Goal: Task Accomplishment & Management: Complete application form

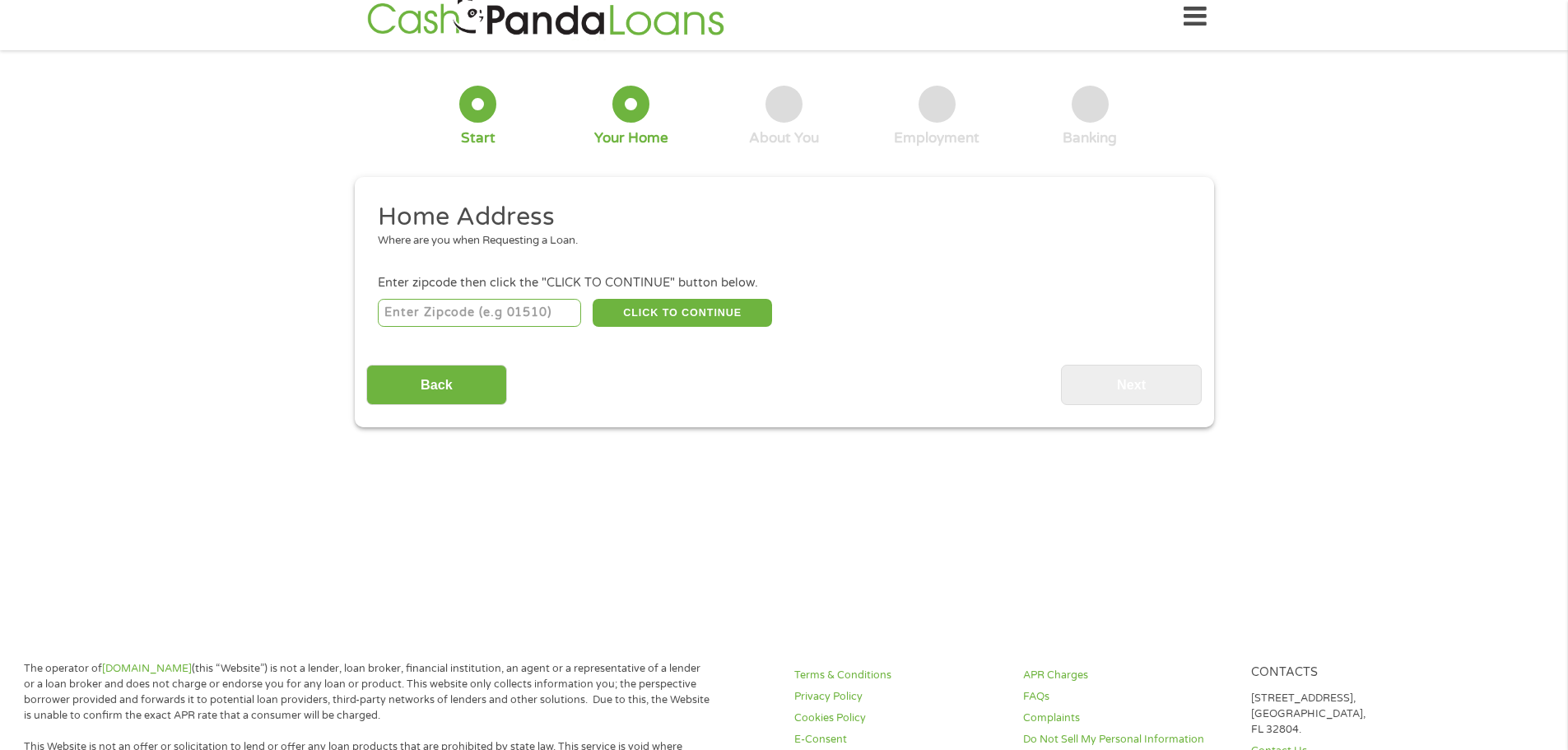
scroll to position [20, 0]
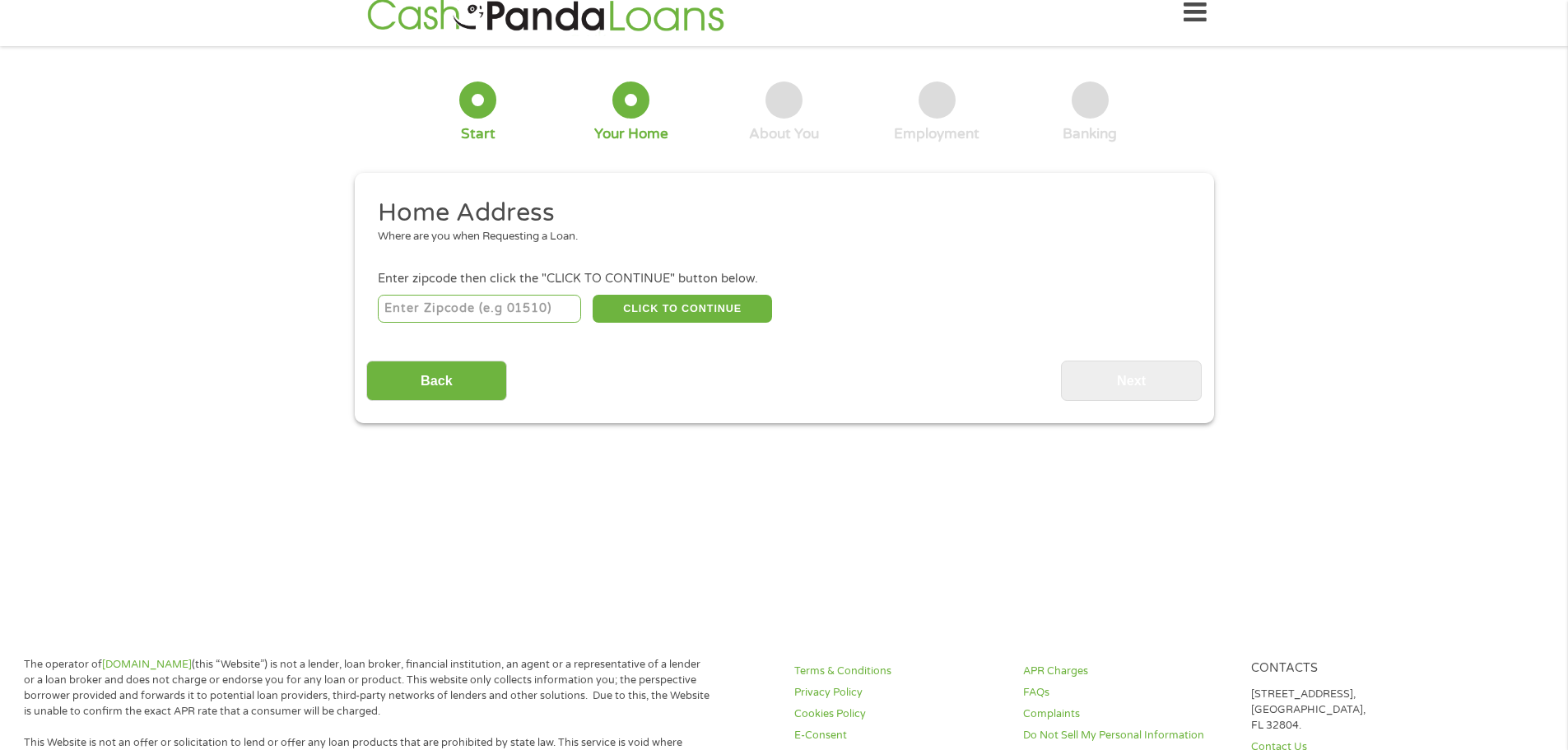
click at [452, 311] on input "number" at bounding box center [480, 308] width 204 height 28
type input "19803"
click at [703, 307] on button "CLICK TO CONTINUE" at bounding box center [683, 308] width 179 height 28
type input "19803"
type input "Wilmington"
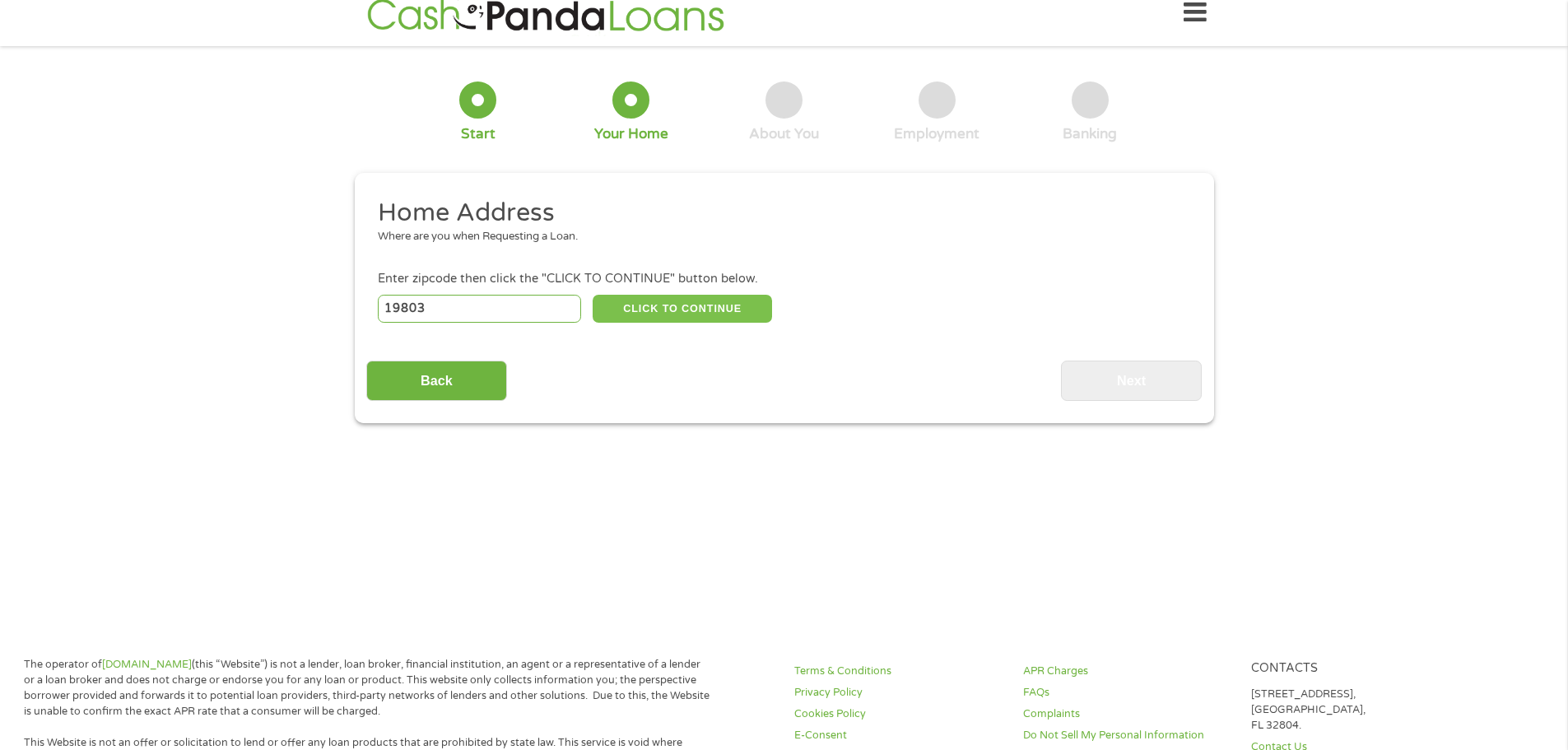
select select "[US_STATE]"
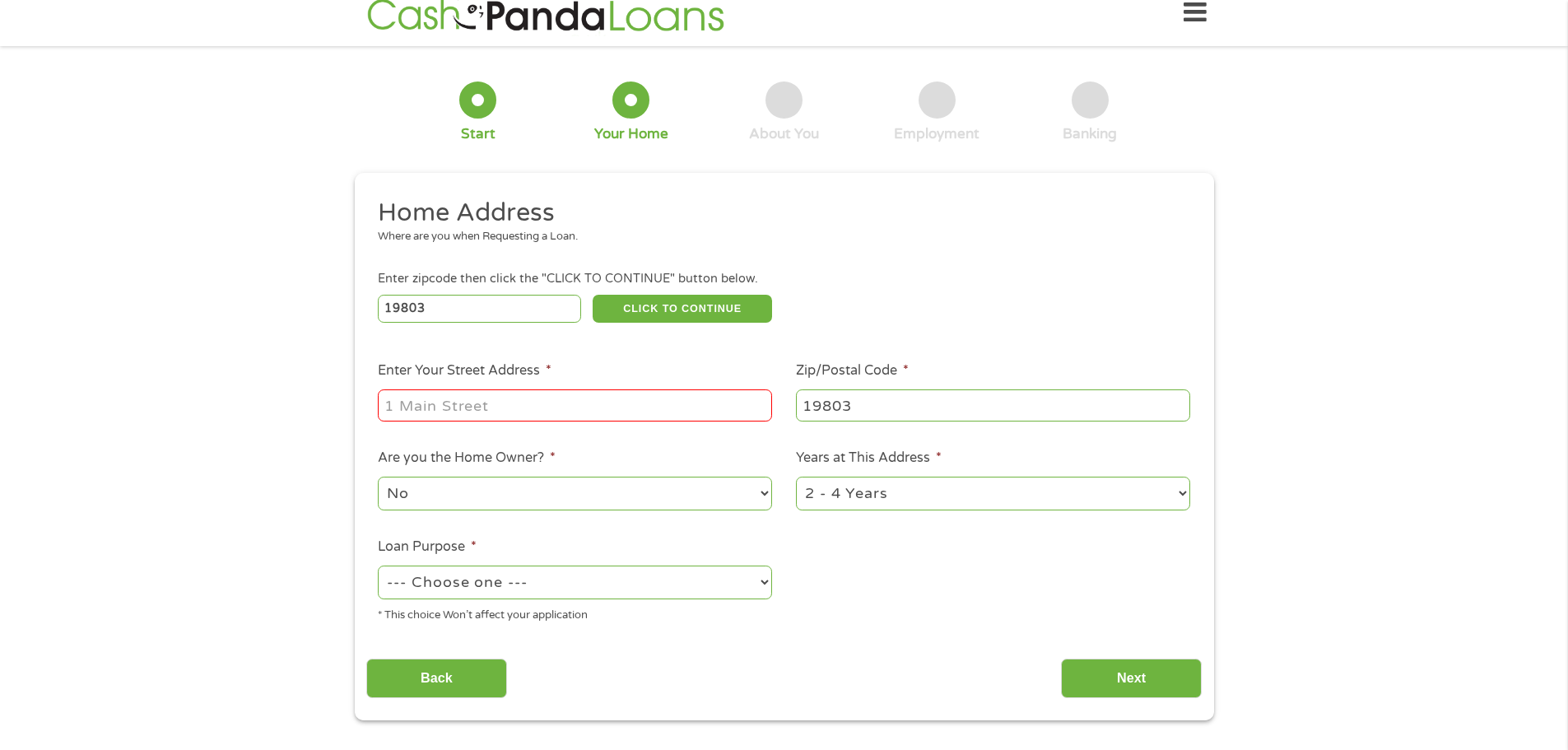
click at [459, 406] on input "Enter Your Street Address *" at bounding box center [575, 405] width 394 height 31
type input "[STREET_ADDRESS][US_STATE]"
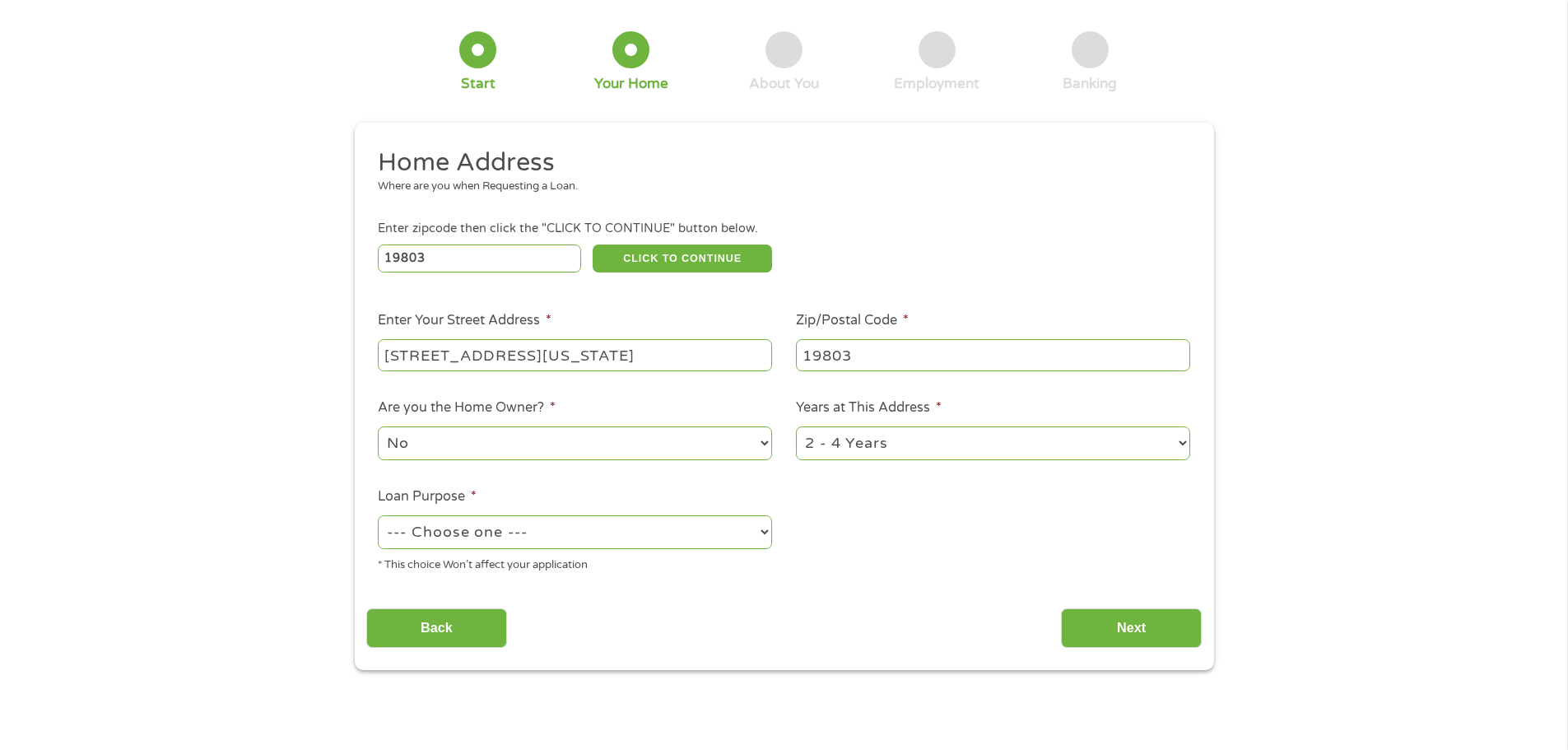
scroll to position [82, 0]
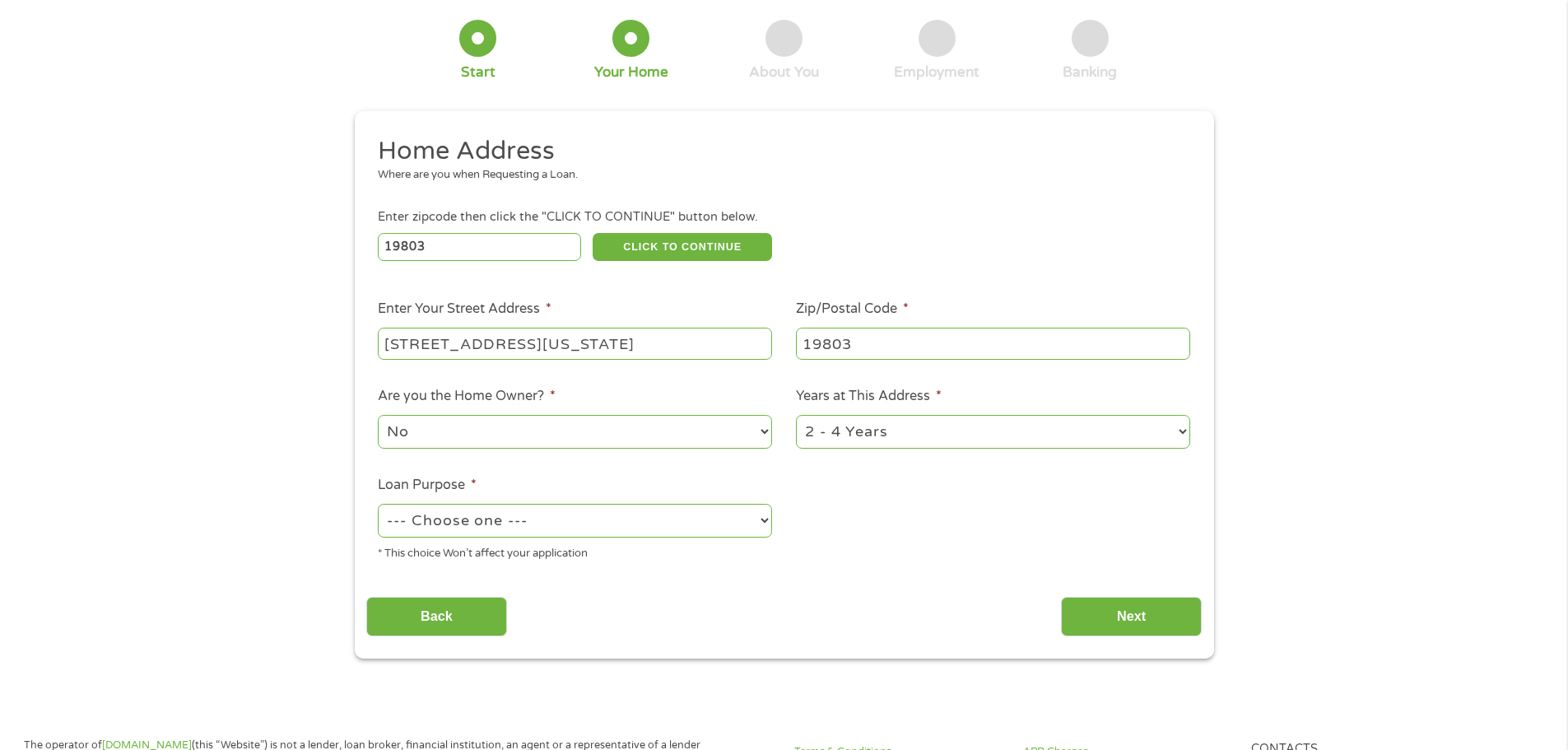
click at [879, 423] on select "1 Year or less 1 - 2 Years 2 - 4 Years Over 4 Years" at bounding box center [993, 432] width 394 height 34
select select "60months"
click at [796, 415] on select "1 Year or less 1 - 2 Years 2 - 4 Years Over 4 Years" at bounding box center [993, 432] width 394 height 34
click at [498, 514] on select "--- Choose one --- Pay Bills Debt Consolidation Home Improvement Major Purchase…" at bounding box center [575, 521] width 394 height 34
click at [874, 558] on ul "Home Address Where are you when Requesting a Loan. Enter zipcode then click the…" at bounding box center [784, 354] width 836 height 440
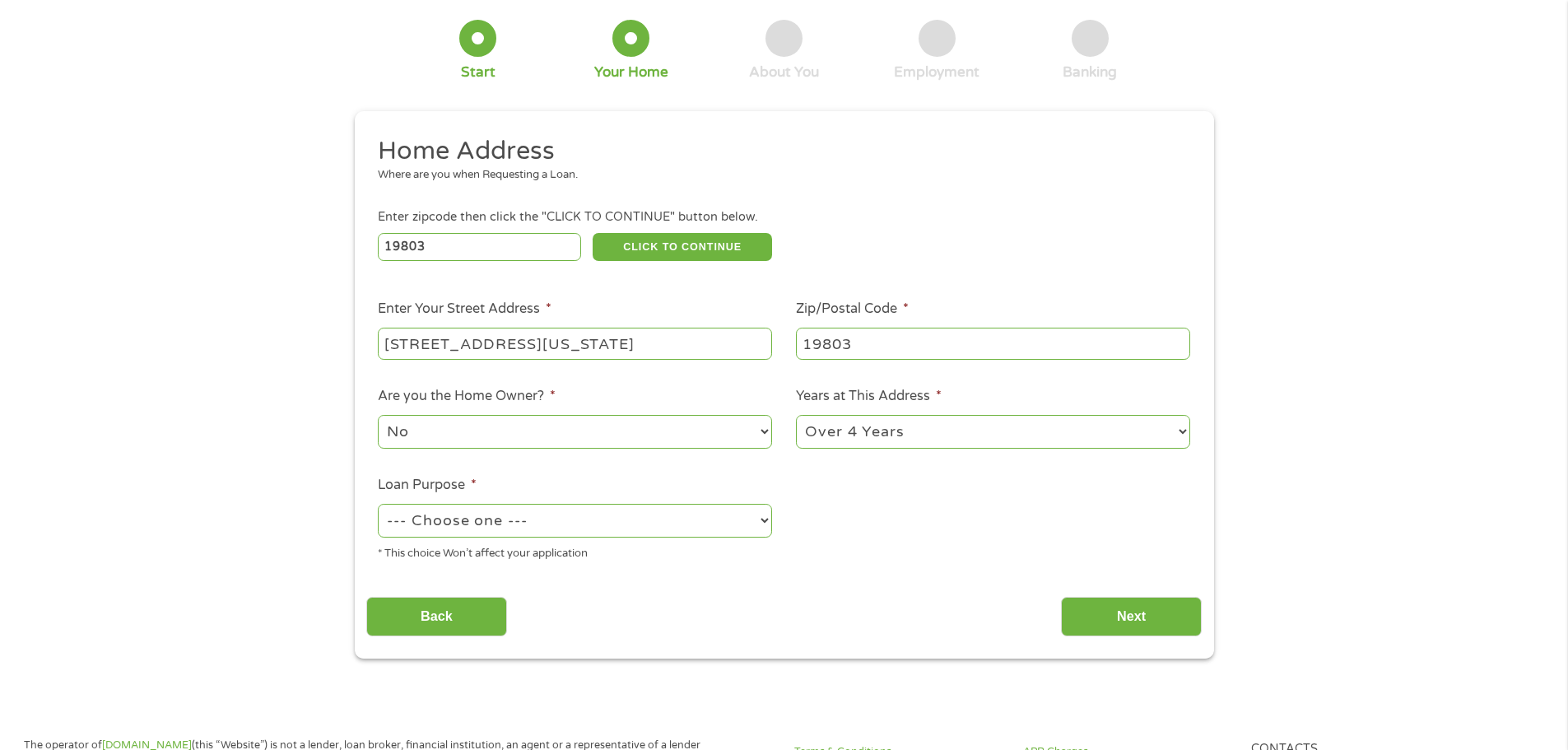
click at [593, 427] on select "No Yes" at bounding box center [575, 432] width 394 height 34
select select "yes"
click at [378, 415] on select "No Yes" at bounding box center [575, 432] width 394 height 34
click at [555, 511] on select "--- Choose one --- Pay Bills Debt Consolidation Home Improvement Major Purchase…" at bounding box center [575, 521] width 394 height 34
select select "paybills"
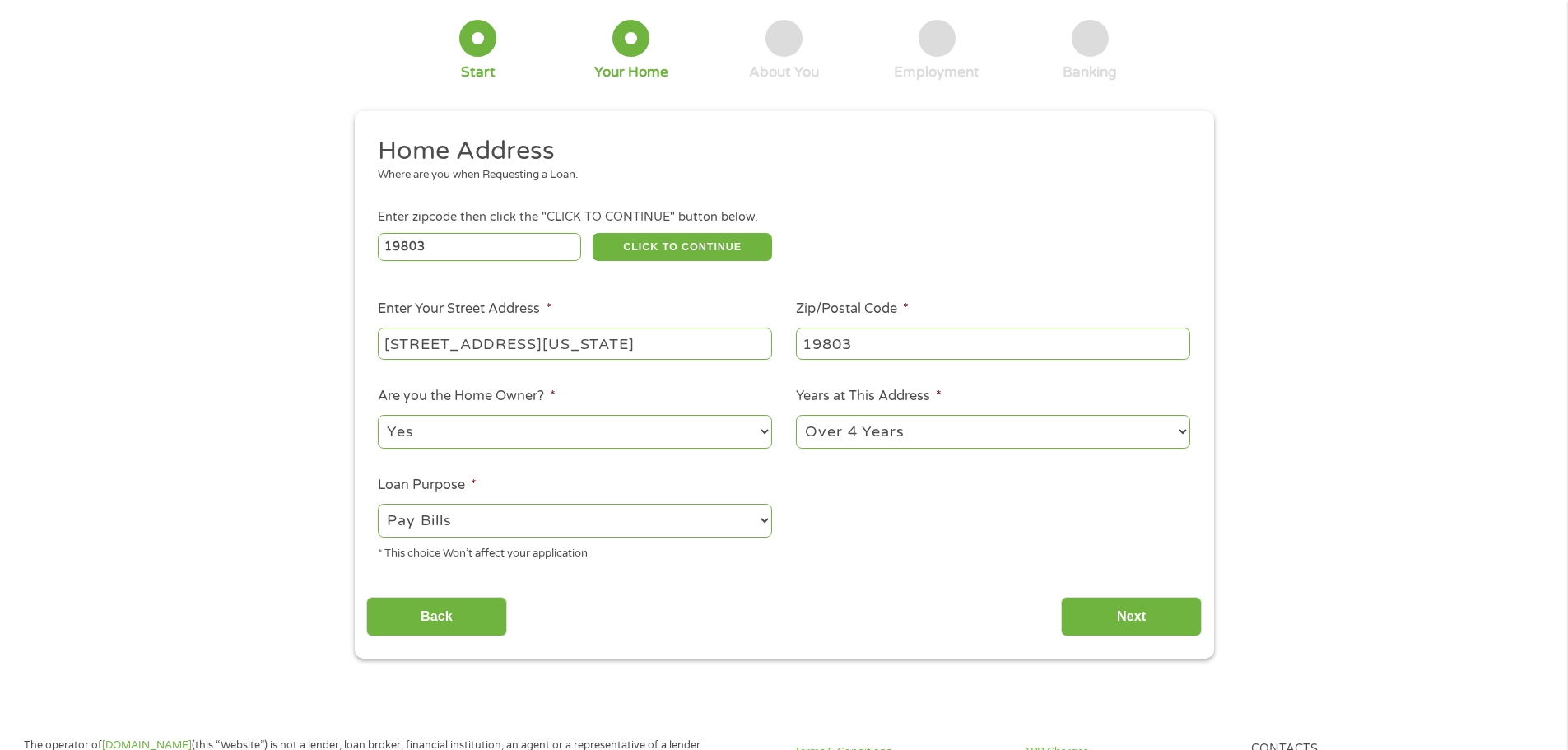
click at [378, 504] on select "--- Choose one --- Pay Bills Debt Consolidation Home Improvement Major Purchase…" at bounding box center [575, 521] width 394 height 34
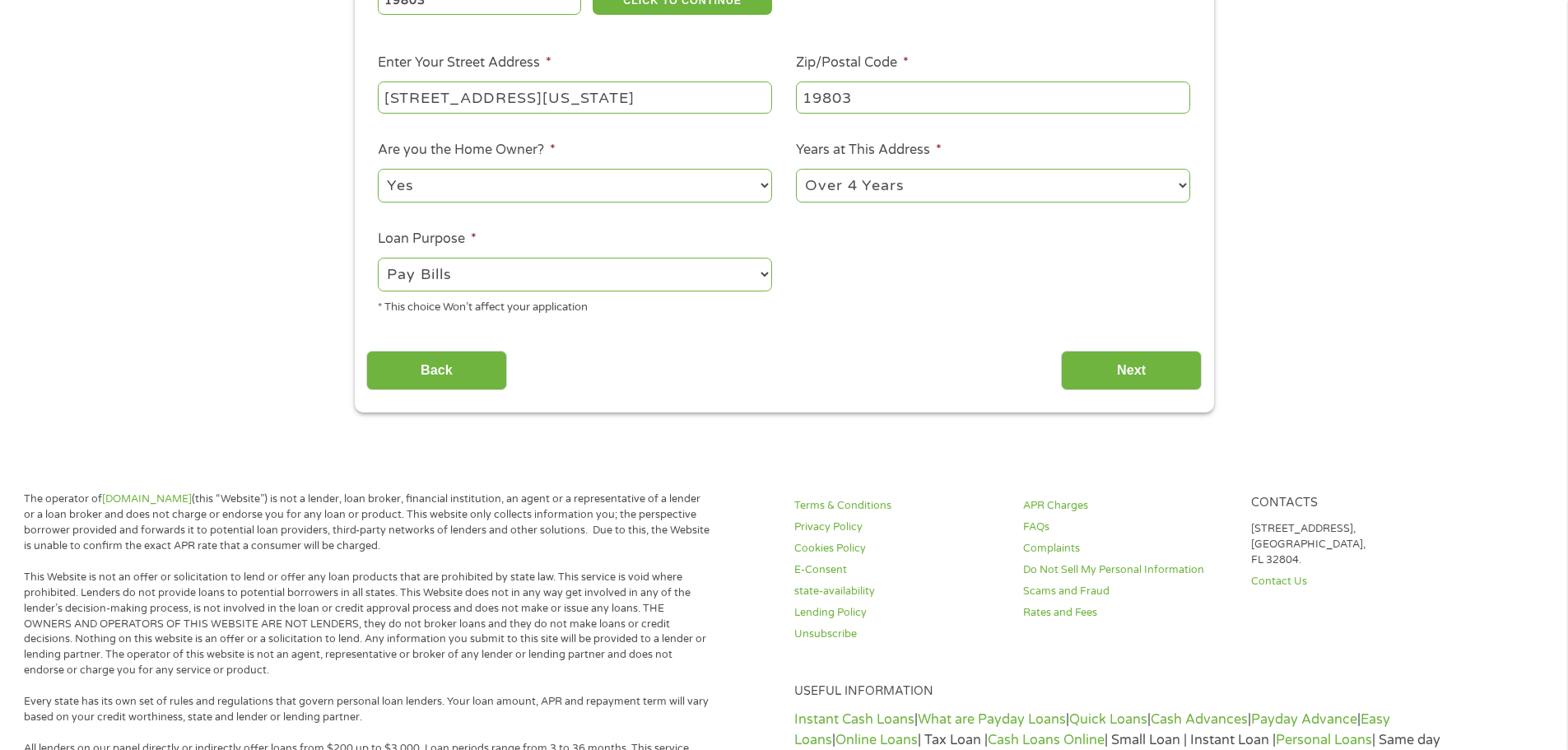
scroll to position [330, 0]
click at [1097, 363] on input "Next" at bounding box center [1131, 370] width 140 height 40
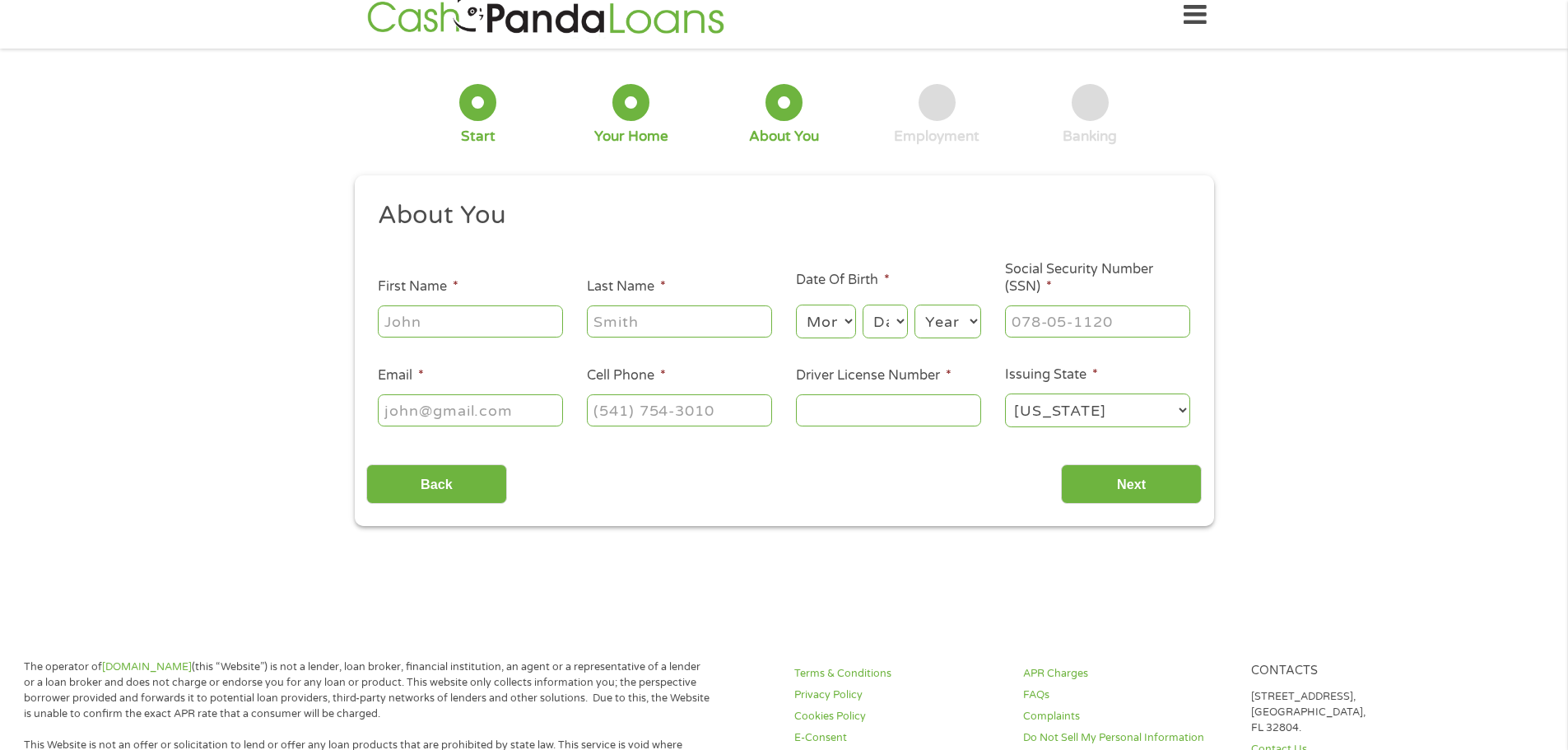
scroll to position [0, 0]
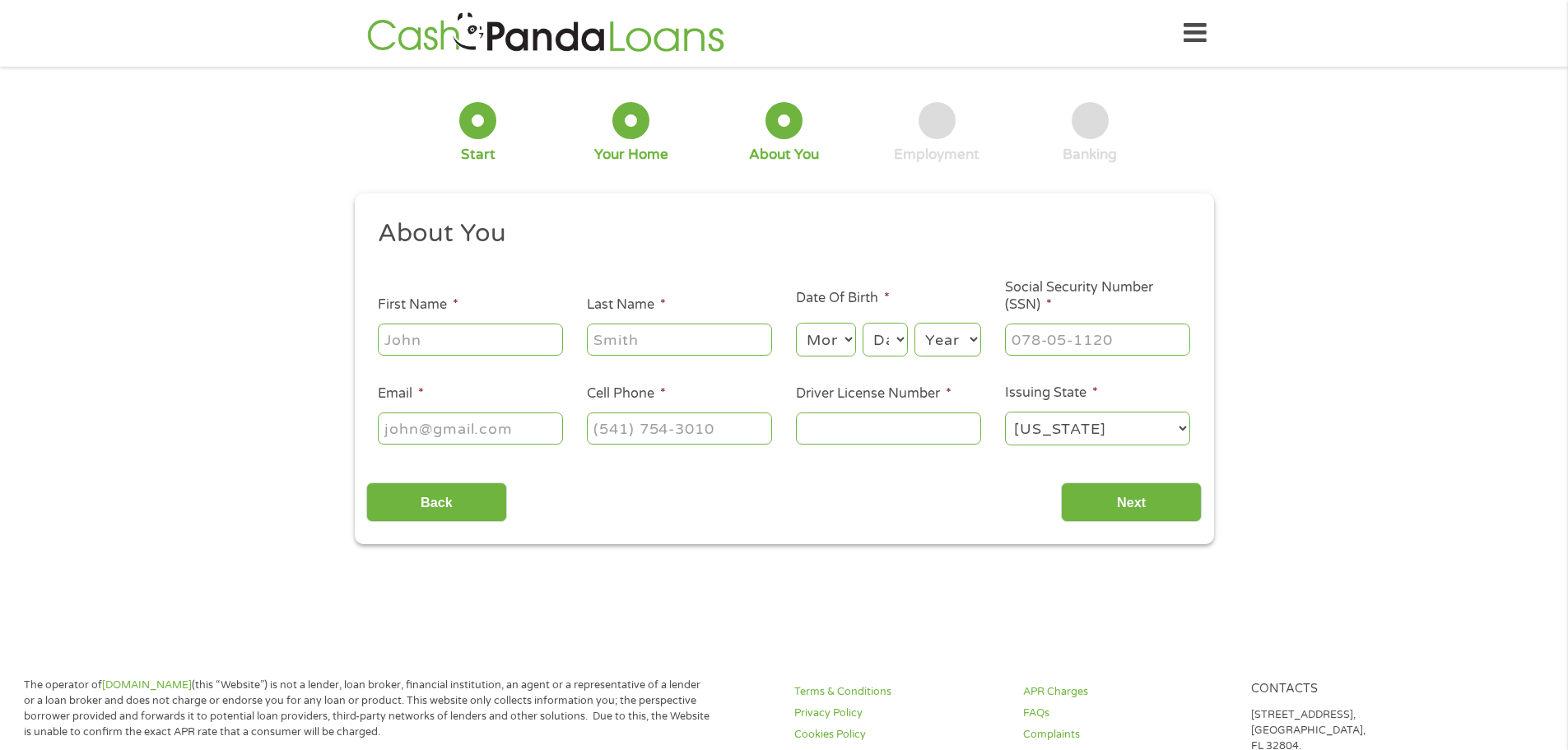
click at [480, 347] on input "First Name *" at bounding box center [471, 339] width 185 height 31
type input "[PERSON_NAME]"
type input "[PERSON_NAME][EMAIL_ADDRESS][PERSON_NAME][DOMAIN_NAME]"
type input "[PHONE_NUMBER]"
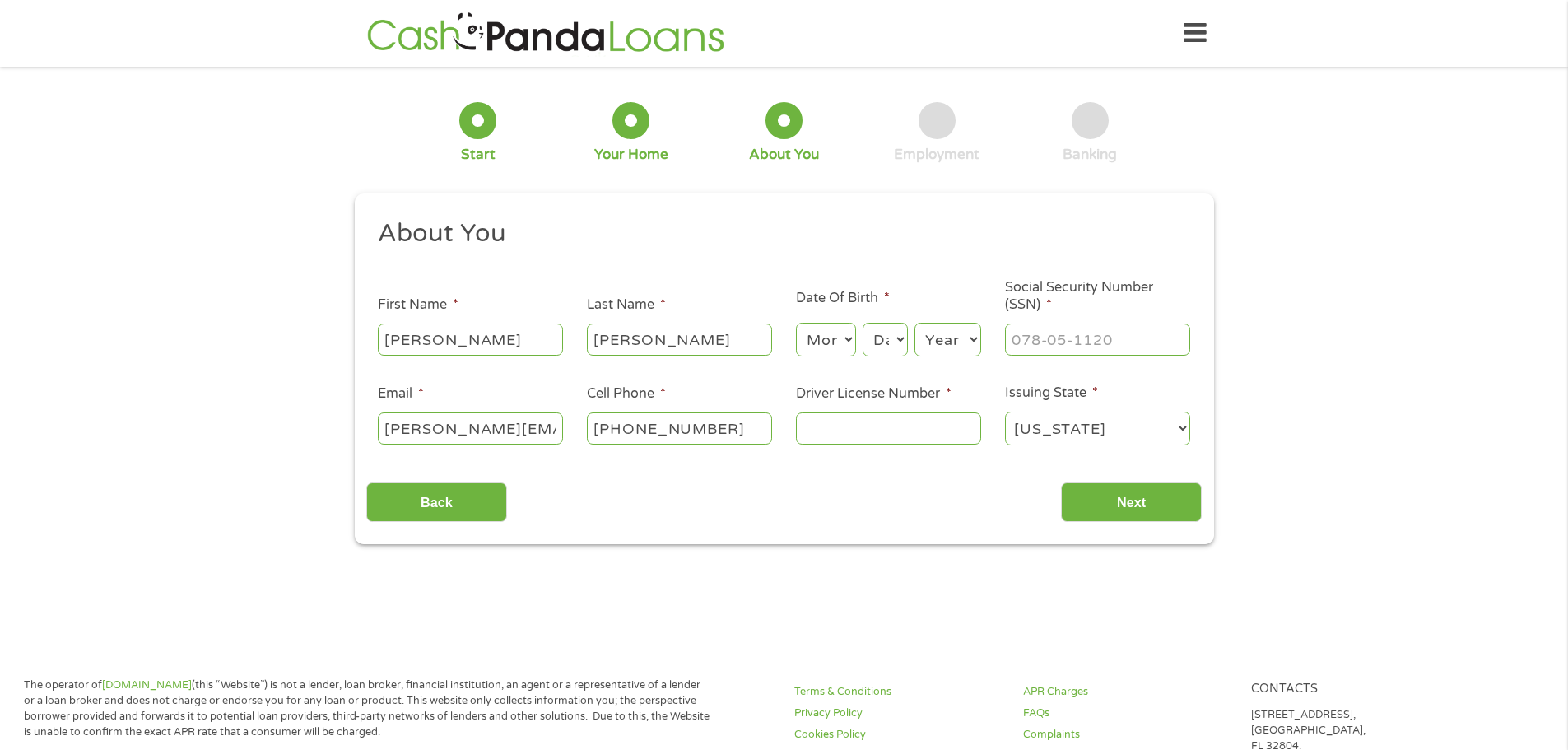
click at [846, 332] on select "Month 1 2 3 4 5 6 7 8 9 10 11 12" at bounding box center [826, 339] width 60 height 34
select select "7"
click at [796, 323] on select "Month 1 2 3 4 5 6 7 8 9 10 11 12" at bounding box center [826, 339] width 60 height 34
click at [893, 329] on select "Day 1 2 3 4 5 6 7 8 9 10 11 12 13 14 15 16 17 18 19 20 21 22 23 24 25 26 27 28 …" at bounding box center [885, 339] width 45 height 34
select select "22"
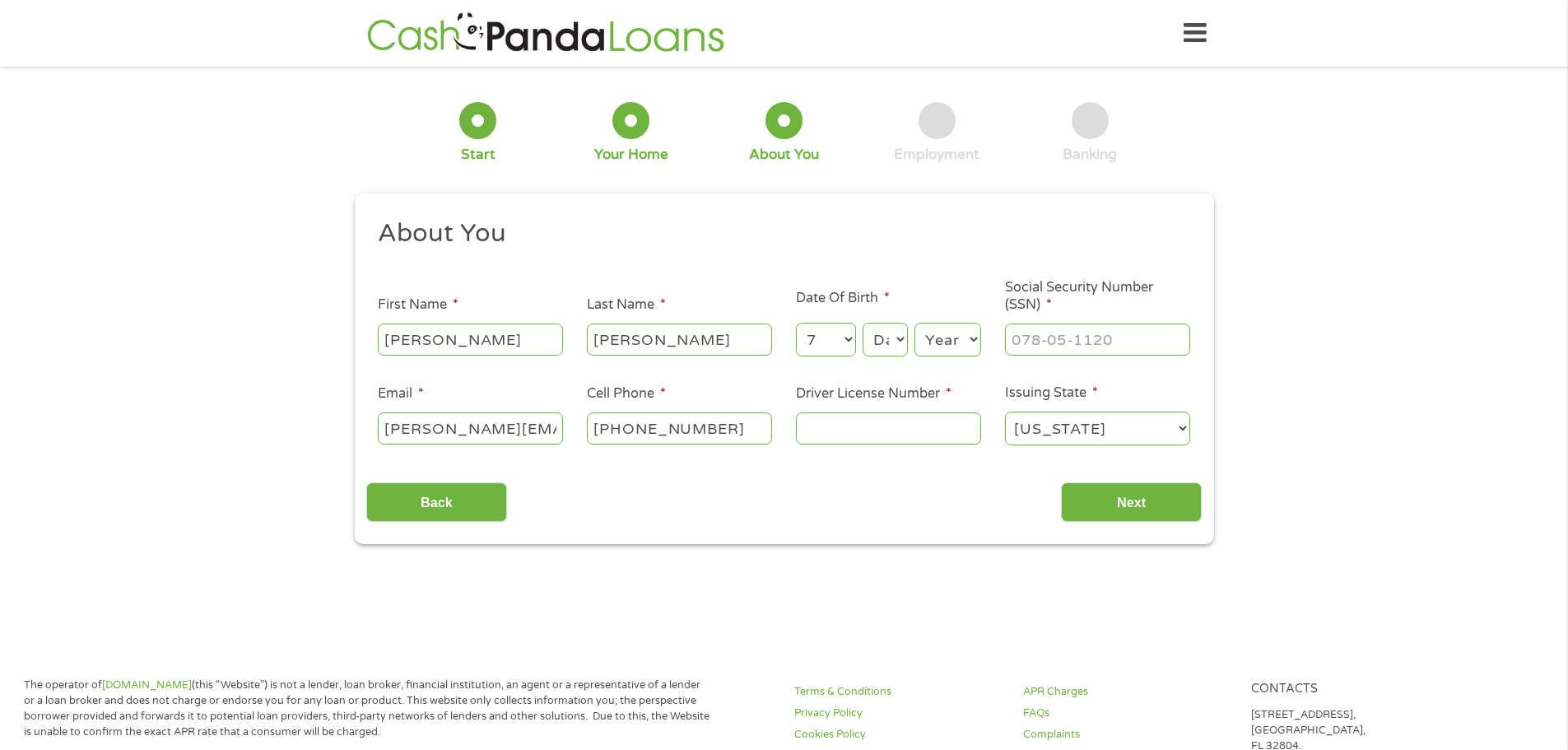
click at [863, 323] on select "Day 1 2 3 4 5 6 7 8 9 10 11 12 13 14 15 16 17 18 19 20 21 22 23 24 25 26 27 28 …" at bounding box center [885, 339] width 45 height 34
click at [944, 341] on select "Year [DATE] 2006 2005 2004 2003 2002 2001 2000 1999 1998 1997 1996 1995 1994 19…" at bounding box center [948, 339] width 66 height 34
select select "1978"
click at [915, 323] on select "Year [DATE] 2006 2005 2004 2003 2002 2001 2000 1999 1998 1997 1996 1995 1994 19…" at bounding box center [948, 339] width 66 height 34
click at [1062, 335] on input "___-__-____" at bounding box center [1098, 339] width 185 height 31
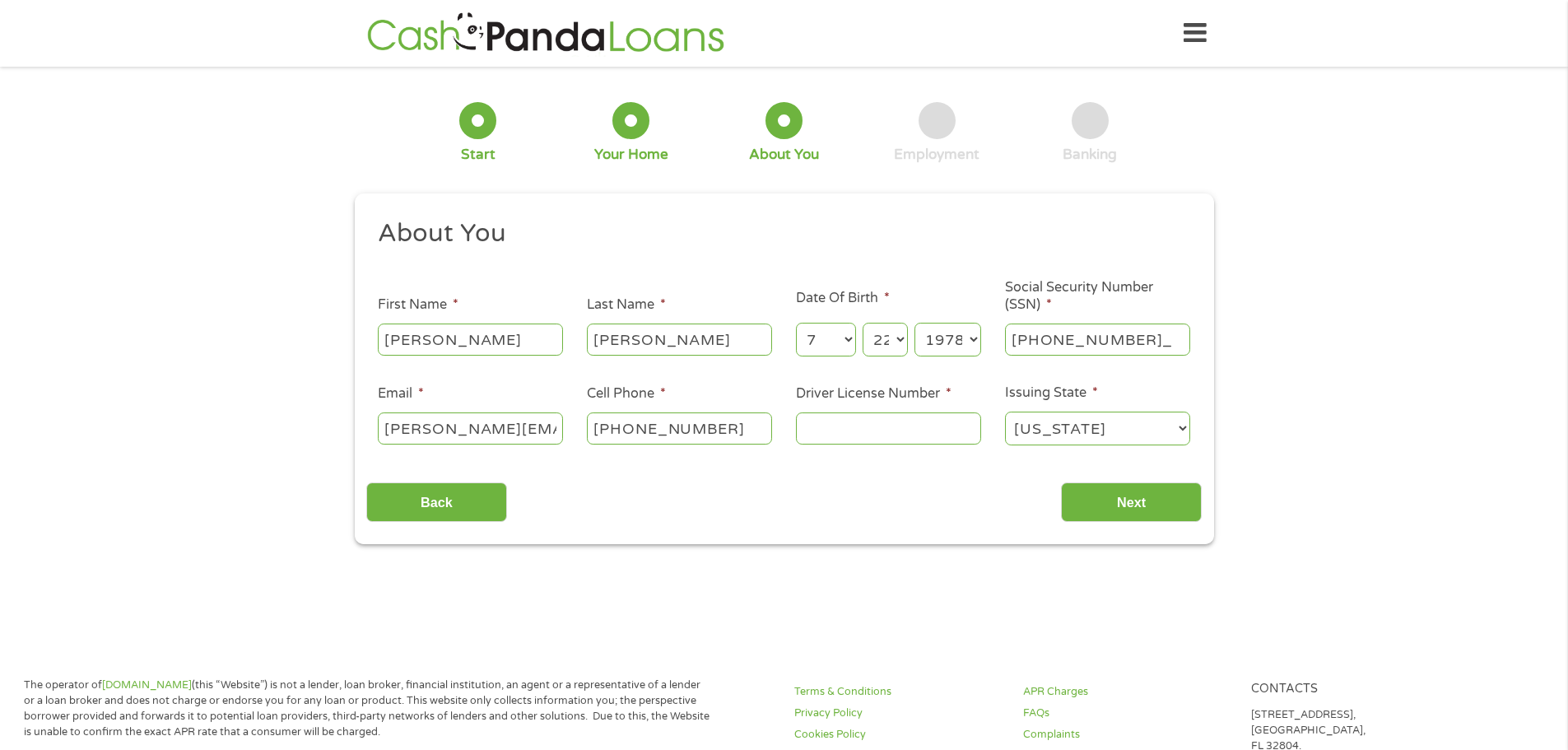
type input "222-48-1967"
click at [853, 425] on input "Driver License Number *" at bounding box center [888, 428] width 185 height 31
type input "1234553"
click at [1141, 505] on input "Next" at bounding box center [1131, 502] width 140 height 40
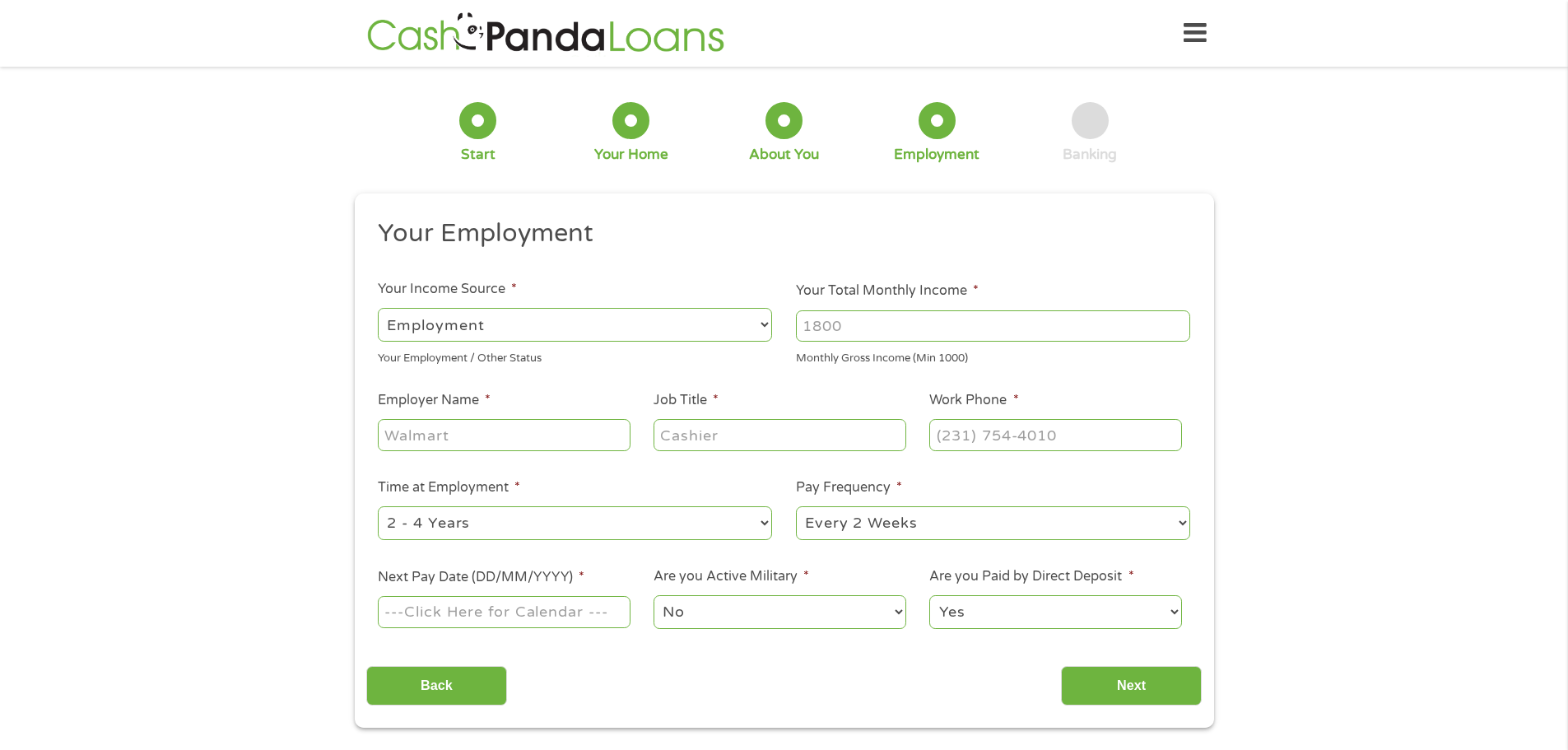
click at [854, 324] on input "Your Total Monthly Income *" at bounding box center [993, 326] width 394 height 31
type input "5000"
click at [424, 426] on input "Employer Name *" at bounding box center [504, 435] width 252 height 31
type input "a"
type input "Adecco"
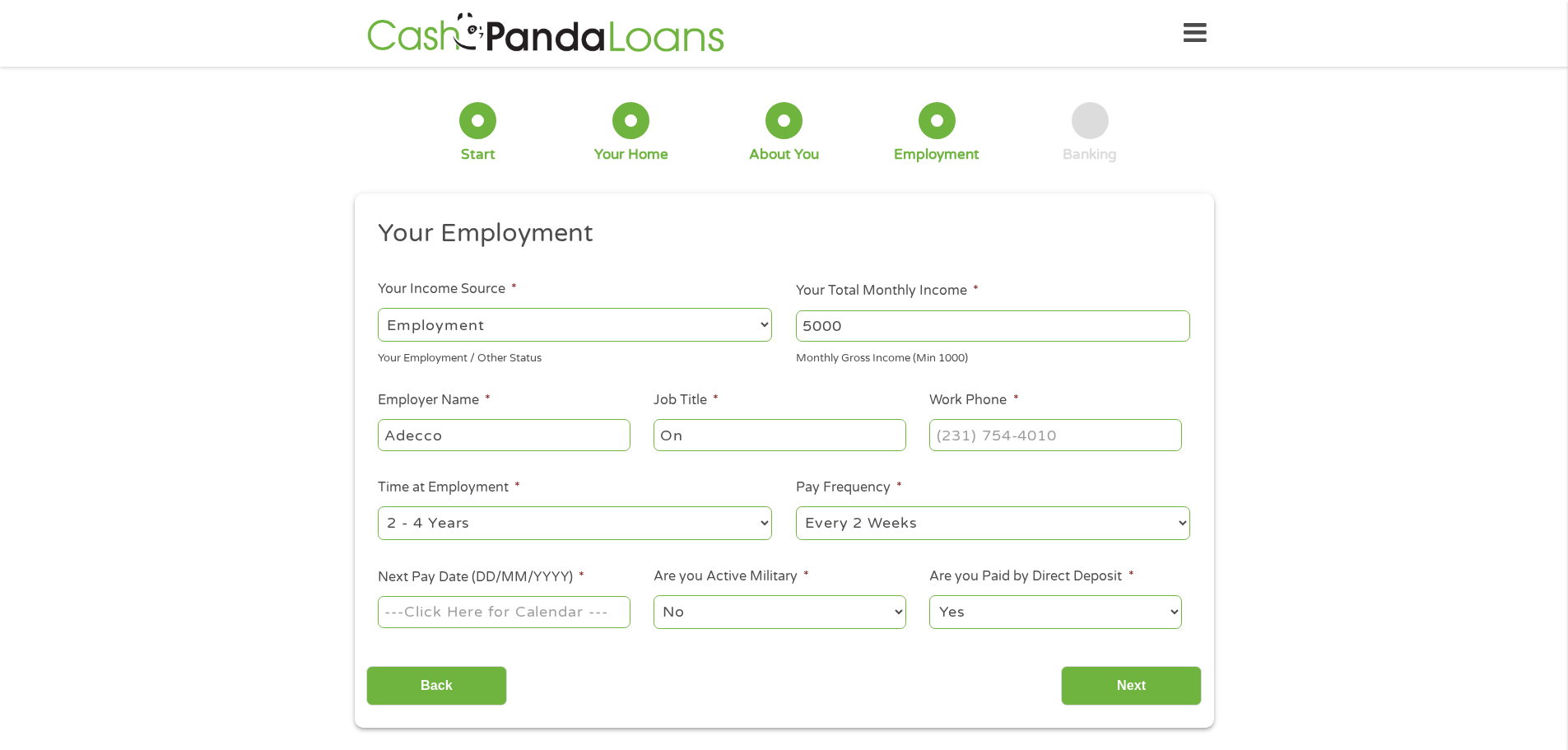
type input "O"
type input "Client Delivery Supervisor"
click at [1015, 434] on input "(___) ___-____" at bounding box center [1055, 435] width 252 height 31
type input "[PHONE_NUMBER]"
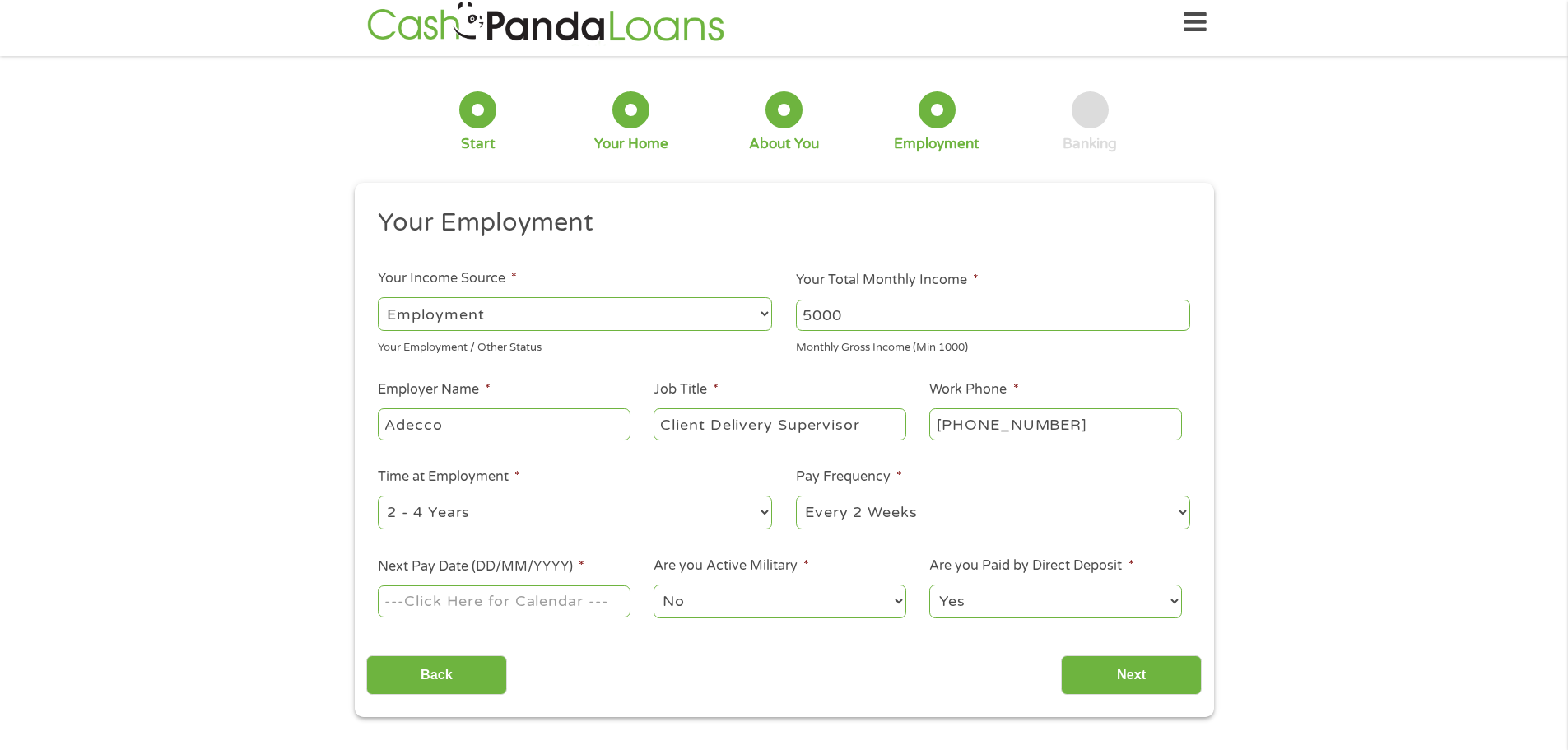
scroll to position [20, 0]
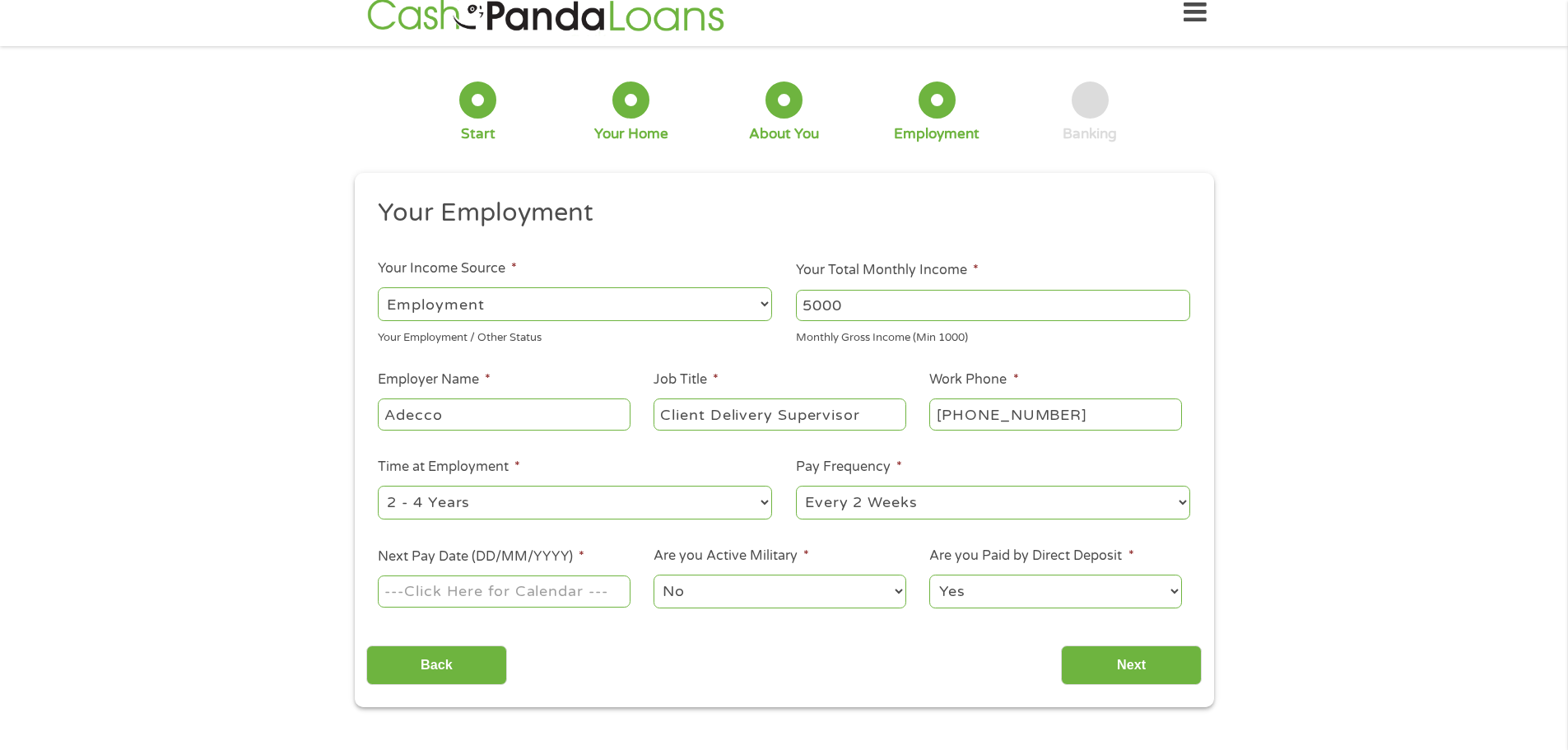
click at [520, 475] on label "Time at Employment *" at bounding box center [450, 467] width 142 height 18
click at [520, 486] on select "--- Choose one --- 1 Year or less 1 - 2 Years 2 - 4 Years Over 4 Years" at bounding box center [575, 502] width 394 height 34
click at [521, 503] on select "--- Choose one --- 1 Year or less 1 - 2 Years 2 - 4 Years Over 4 Years" at bounding box center [575, 502] width 394 height 34
select select "60months"
click at [378, 486] on select "--- Choose one --- 1 Year or less 1 - 2 Years 2 - 4 Years Over 4 Years" at bounding box center [575, 502] width 394 height 34
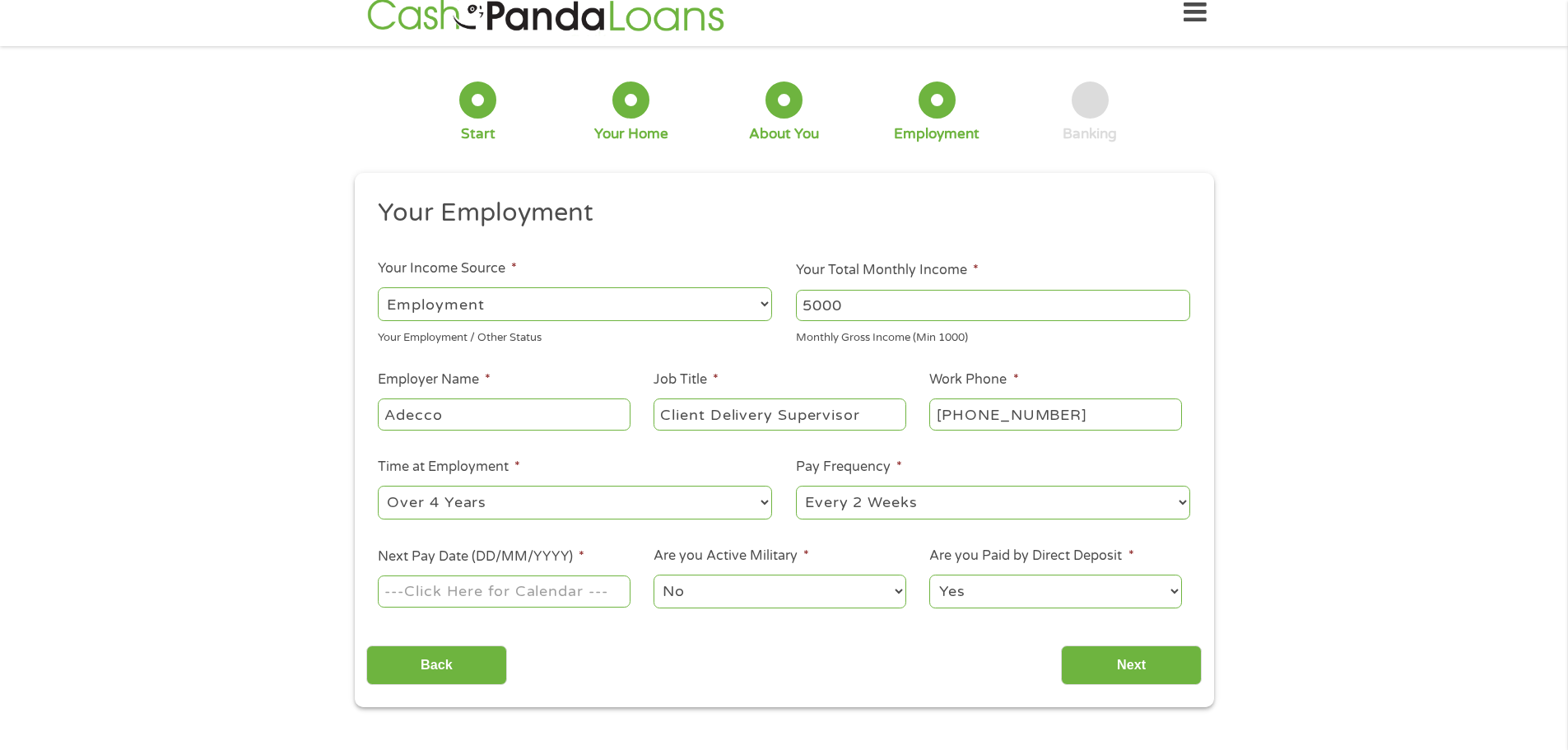
click at [863, 499] on select "--- Choose one --- Every 2 Weeks Every Week Monthly Semi-Monthly" at bounding box center [993, 502] width 394 height 34
select select "semimonthly"
click at [796, 486] on select "--- Choose one --- Every 2 Weeks Every Week Monthly Semi-Monthly" at bounding box center [993, 502] width 394 height 34
click at [520, 586] on input "Next Pay Date (DD/MM/YYYY) *" at bounding box center [504, 591] width 252 height 31
type input "[DATE]"
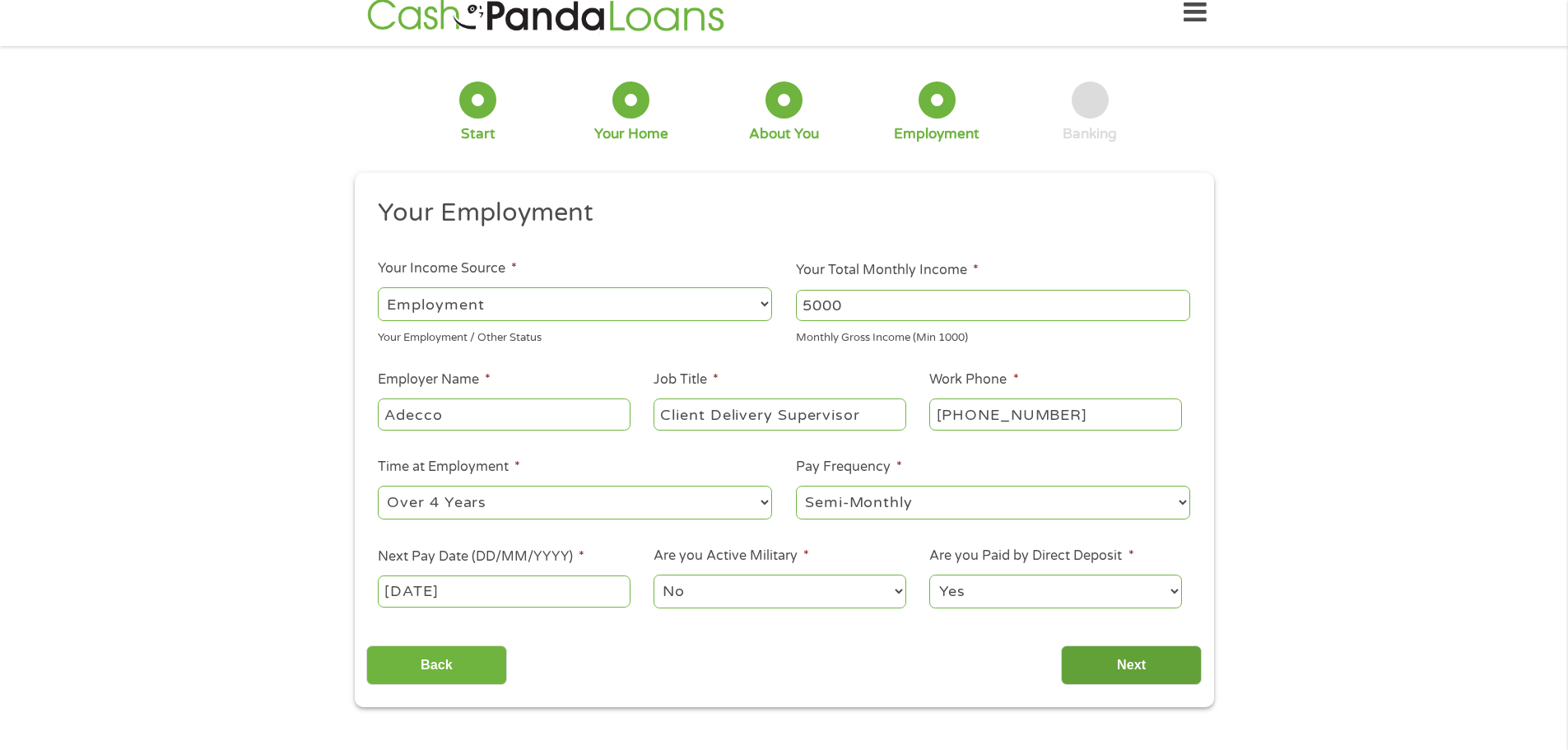
click at [1122, 668] on input "Next" at bounding box center [1131, 665] width 140 height 40
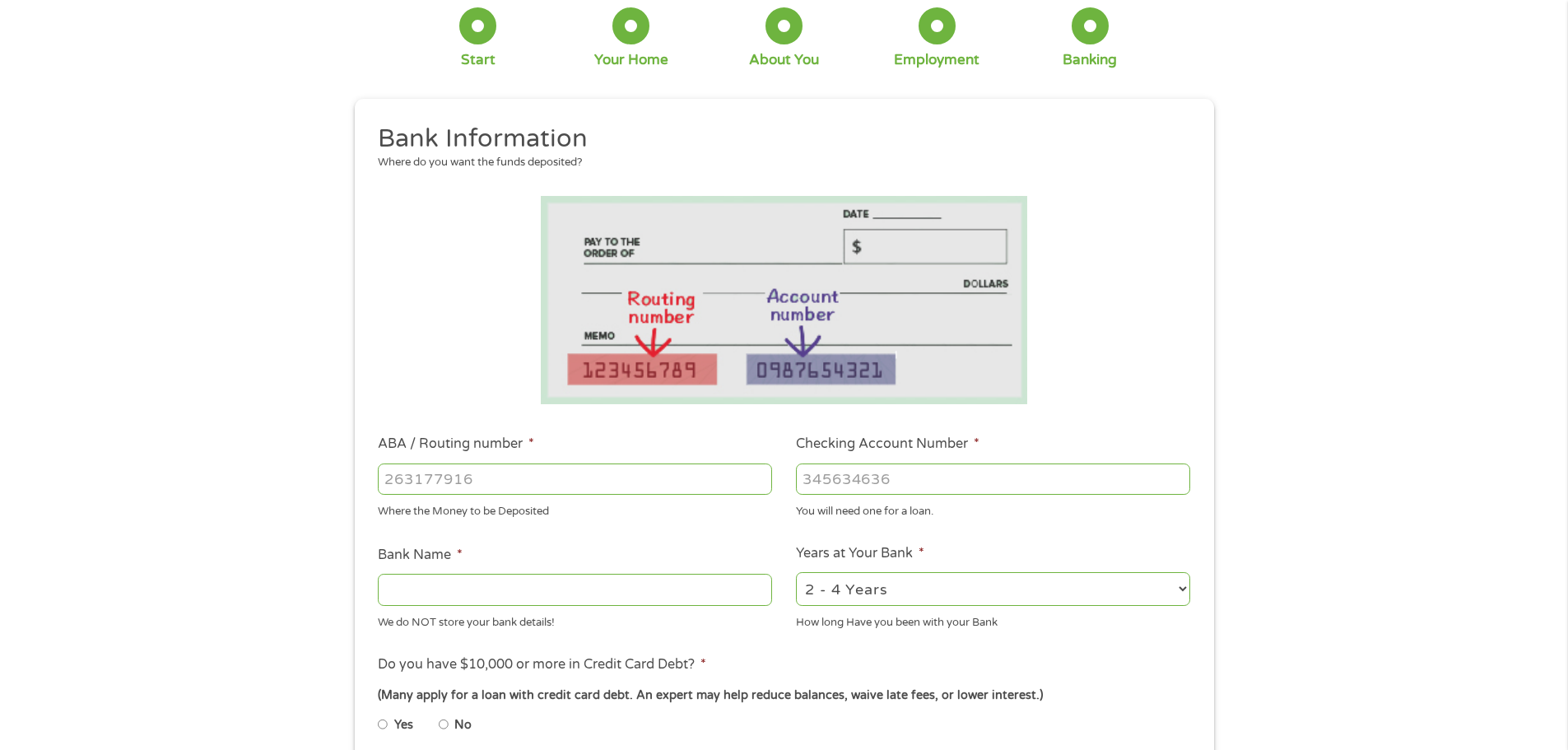
scroll to position [103, 0]
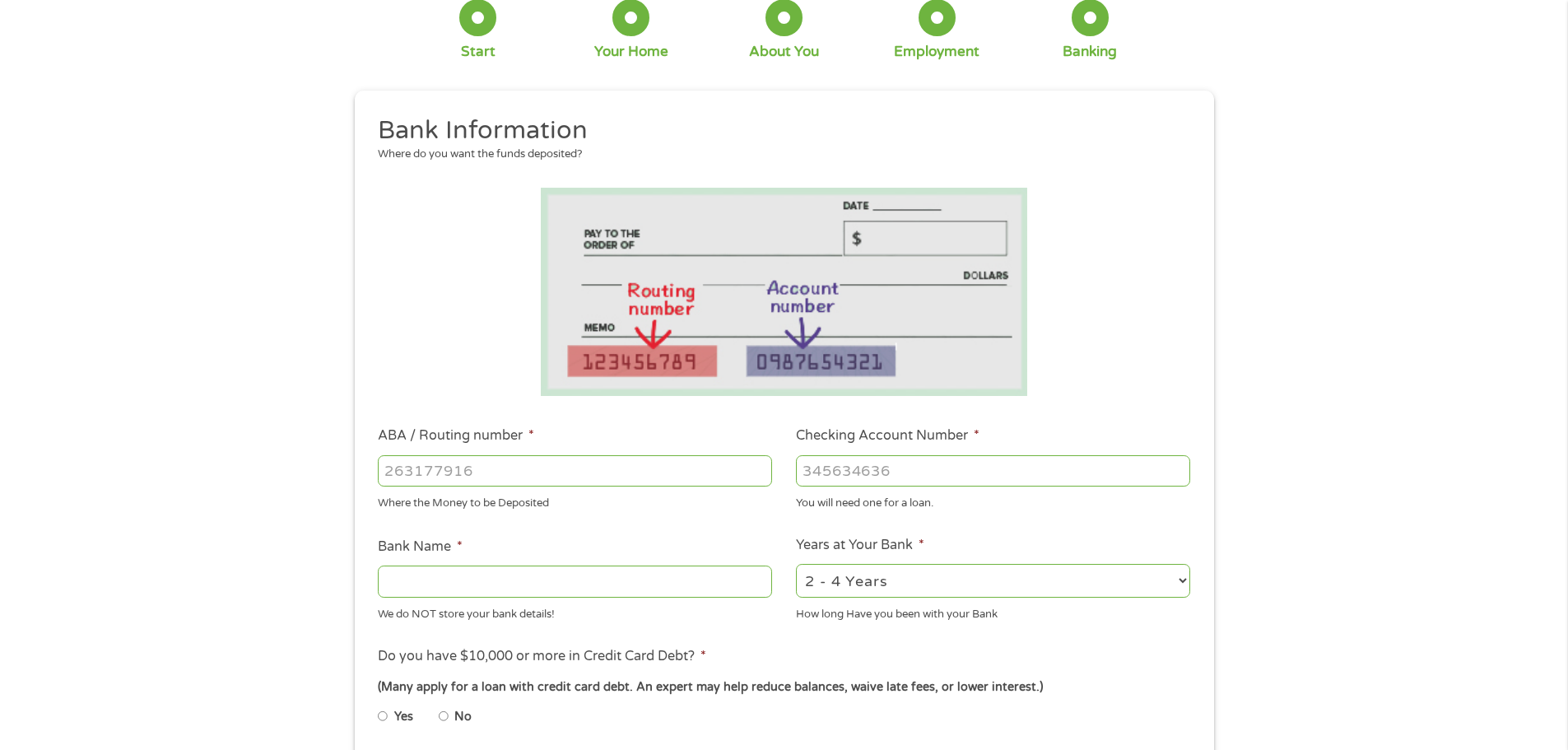
click at [516, 461] on input "ABA / Routing number *" at bounding box center [575, 471] width 394 height 31
type input "031201360"
type input "TD BANK NA"
type input "031201360"
type input "4462907523"
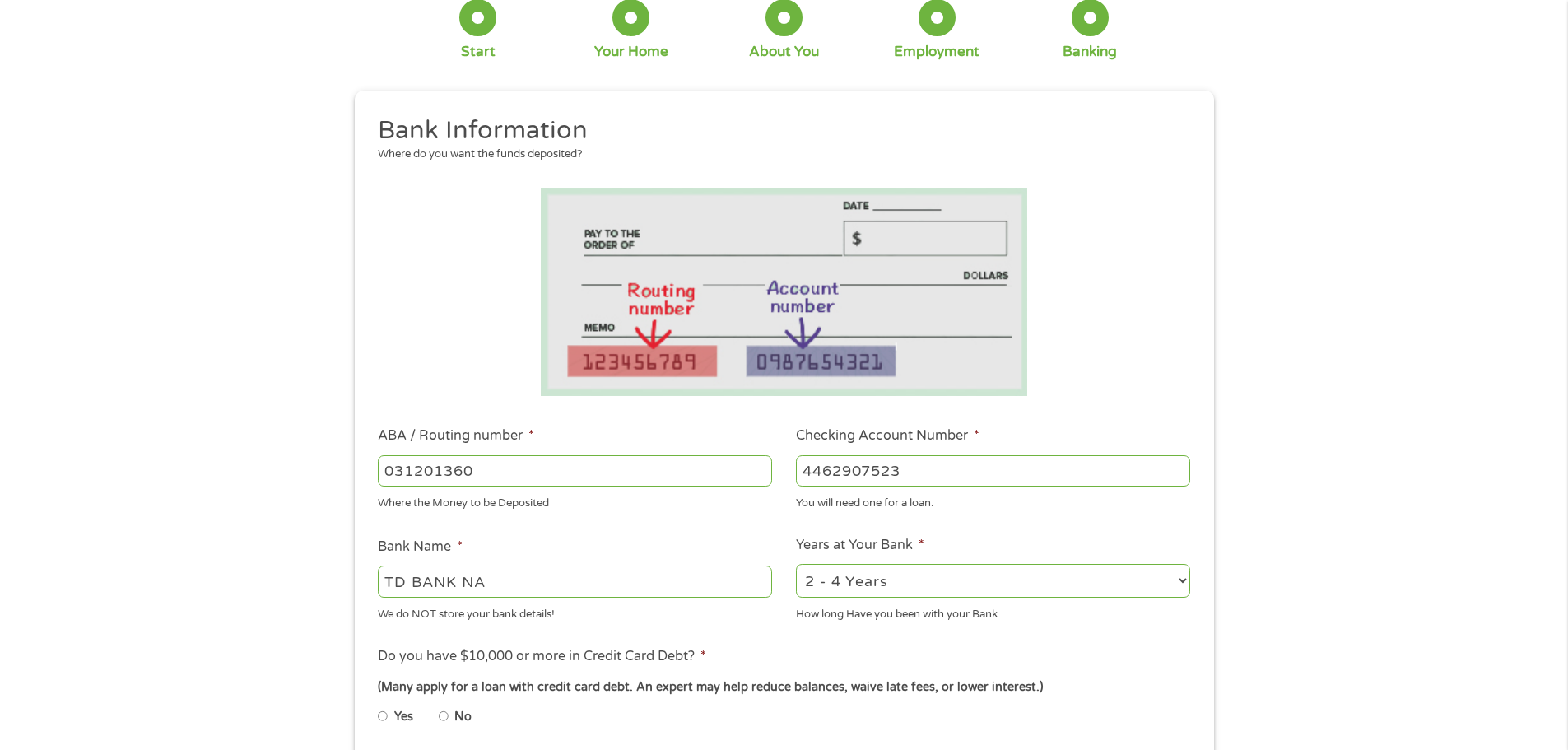
click at [843, 575] on select "2 - 4 Years 6 - 12 Months 1 - 2 Years Over 4 Years" at bounding box center [993, 580] width 394 height 34
click at [548, 614] on div "We do NOT store your bank details!" at bounding box center [575, 612] width 394 height 22
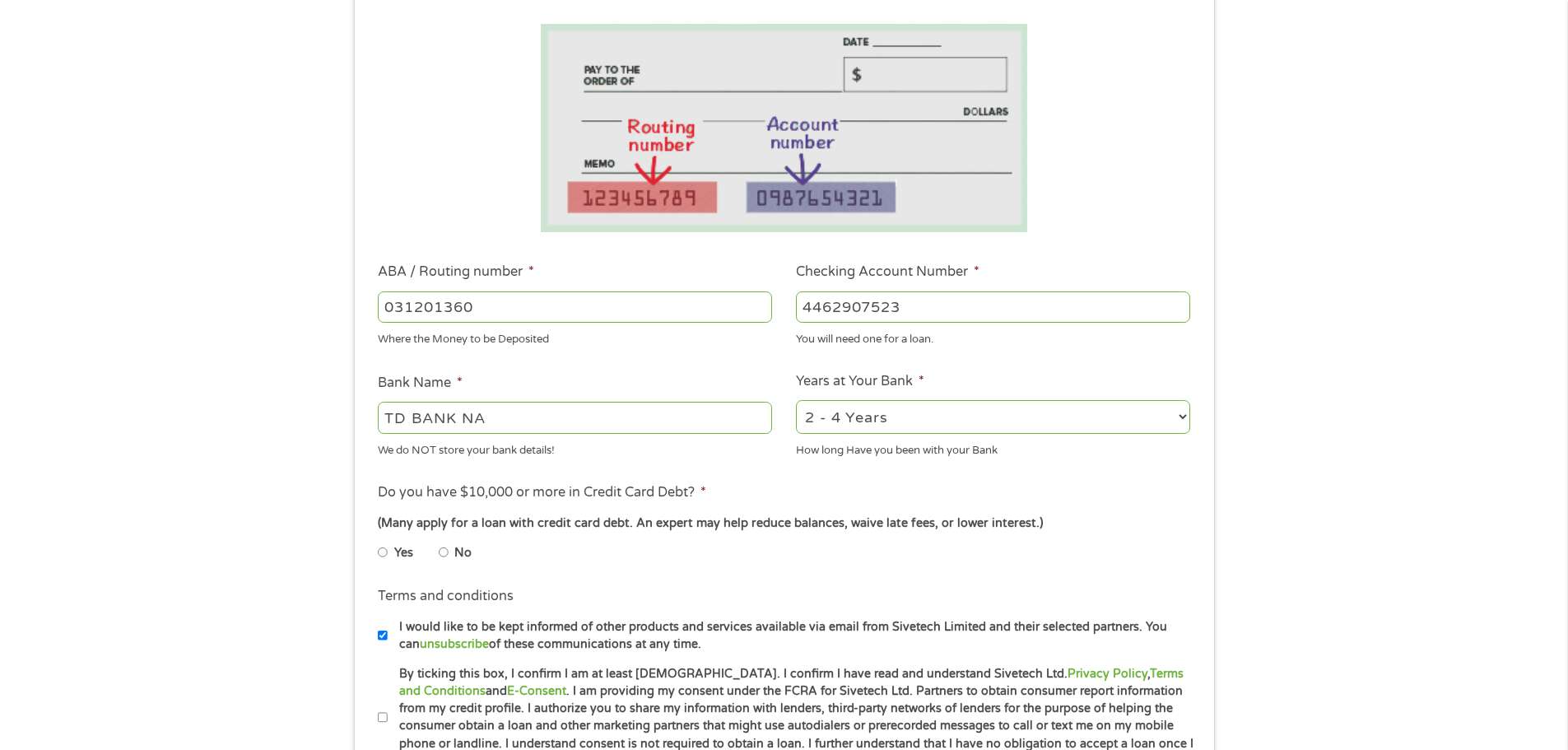
scroll to position [267, 0]
click at [444, 552] on input "No" at bounding box center [444, 551] width 10 height 26
radio input "true"
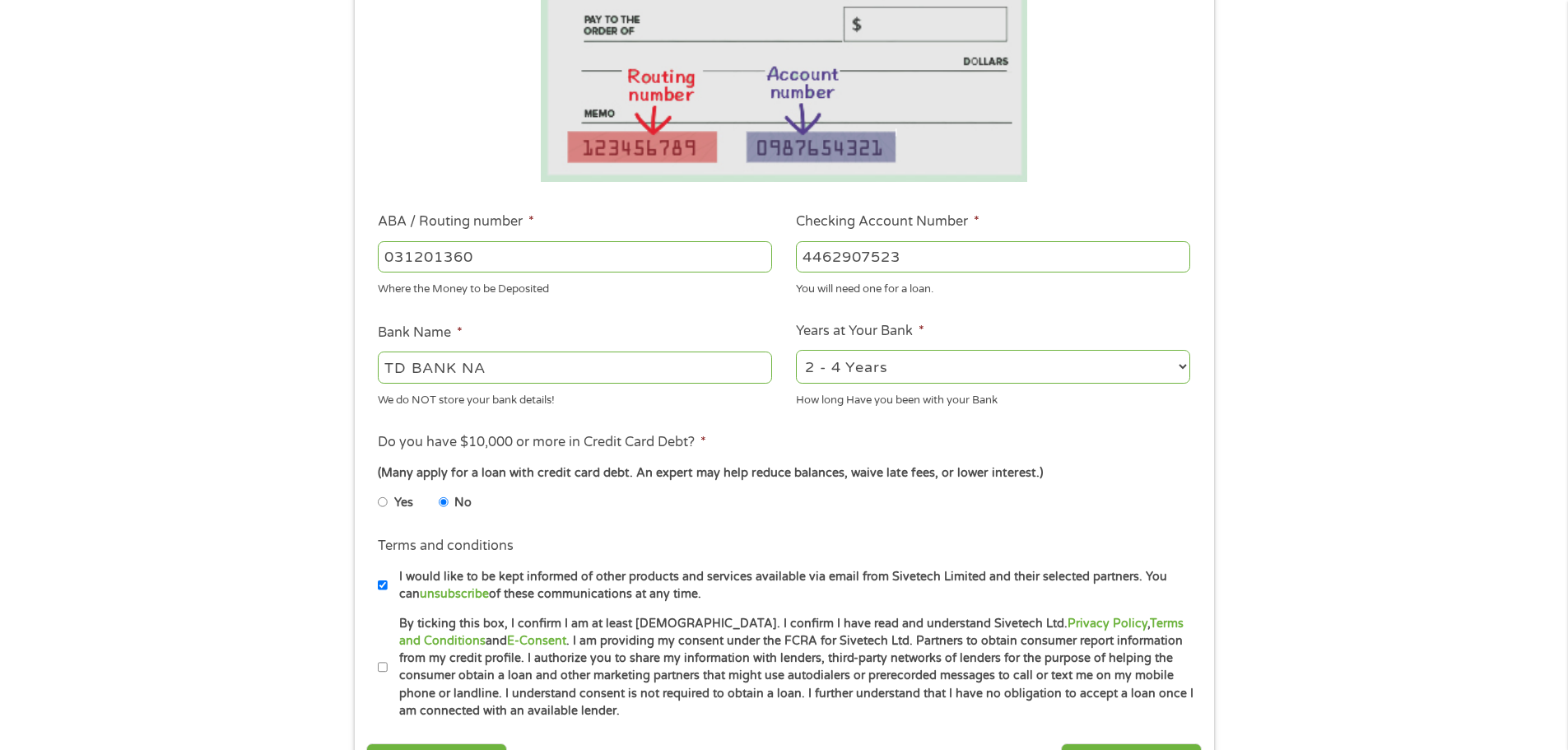
scroll to position [473, 0]
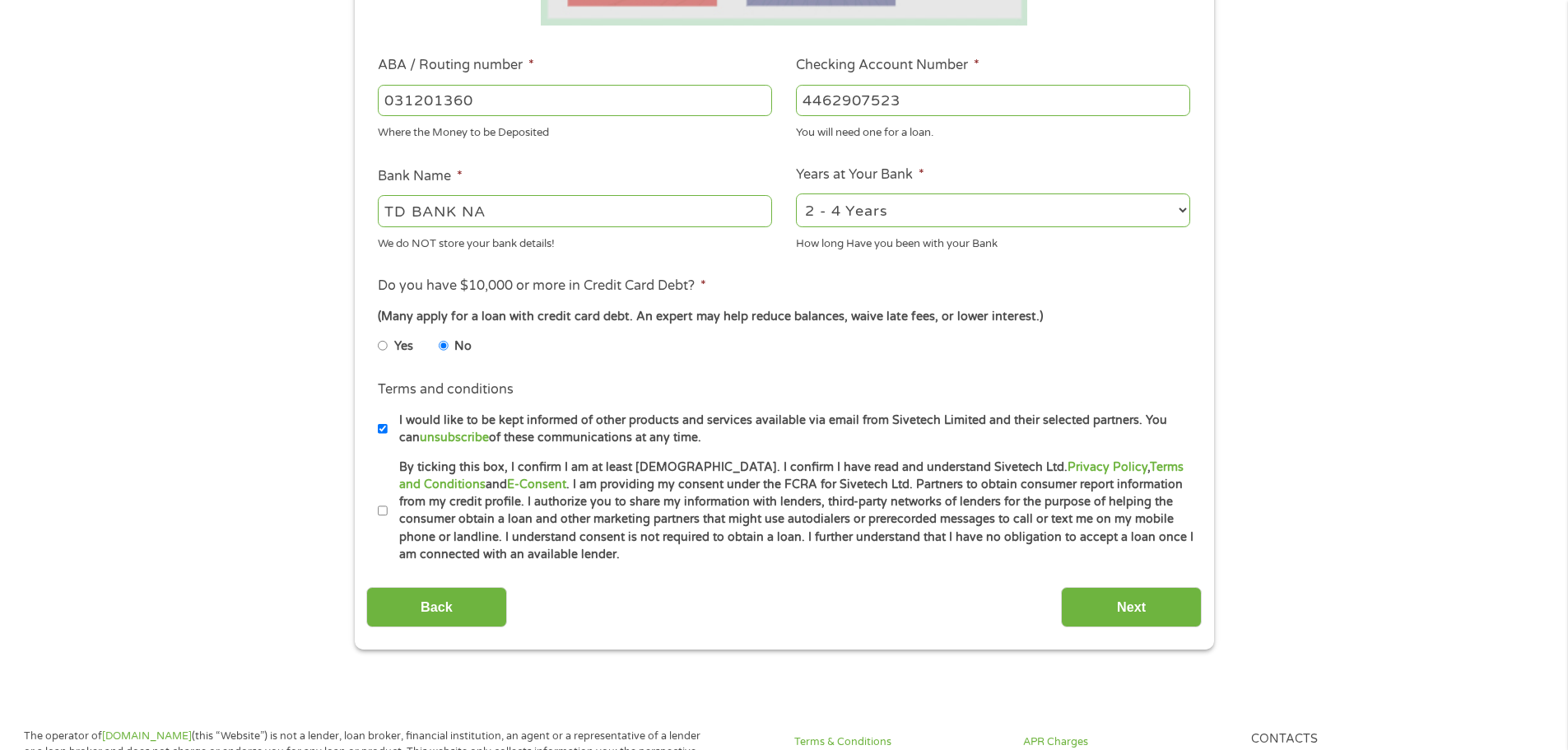
click at [383, 510] on input "By ticking this box, I confirm I am at least [DEMOGRAPHIC_DATA]. I confirm I ha…" at bounding box center [383, 511] width 10 height 26
checkbox input "true"
click at [1132, 599] on input "Next" at bounding box center [1131, 607] width 140 height 40
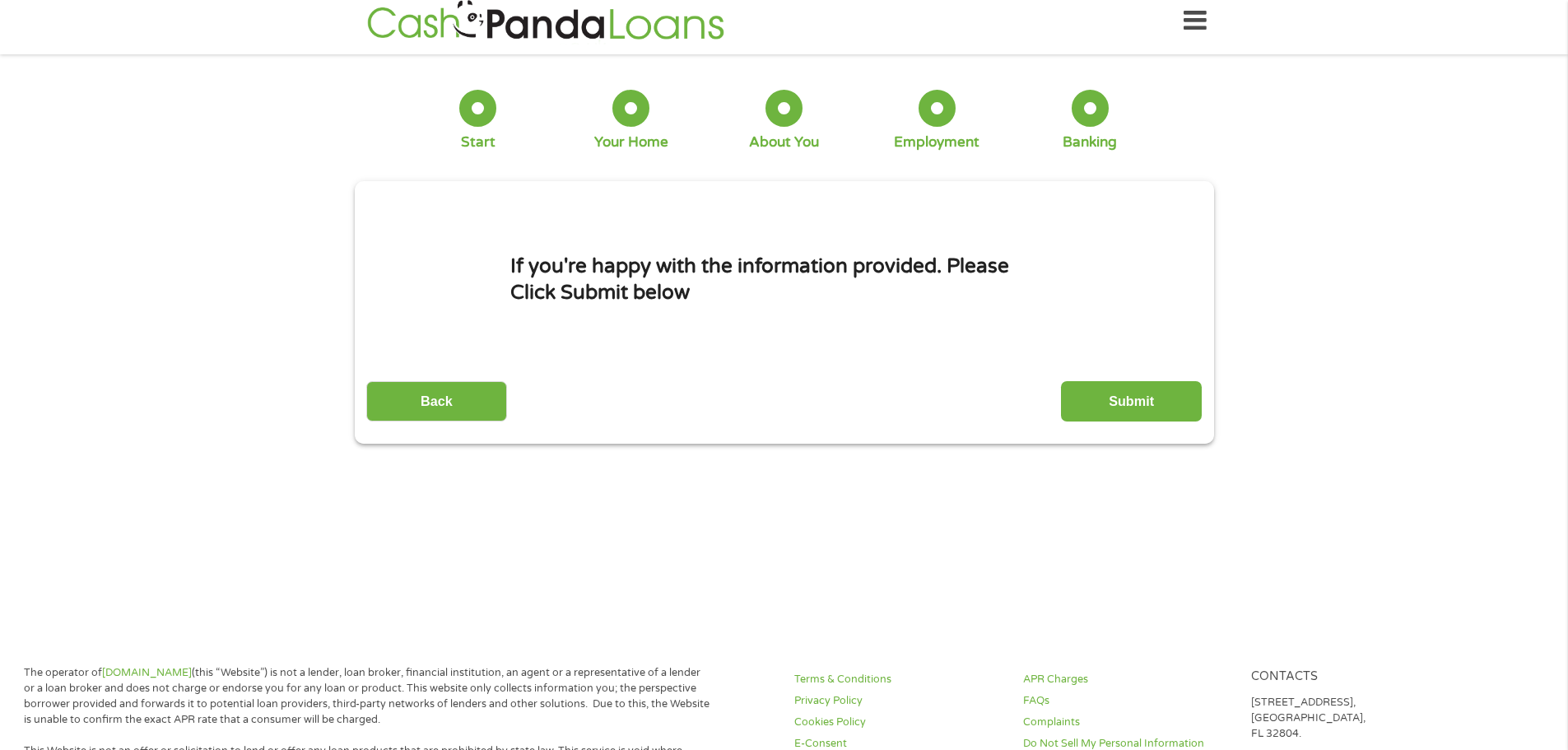
scroll to position [0, 0]
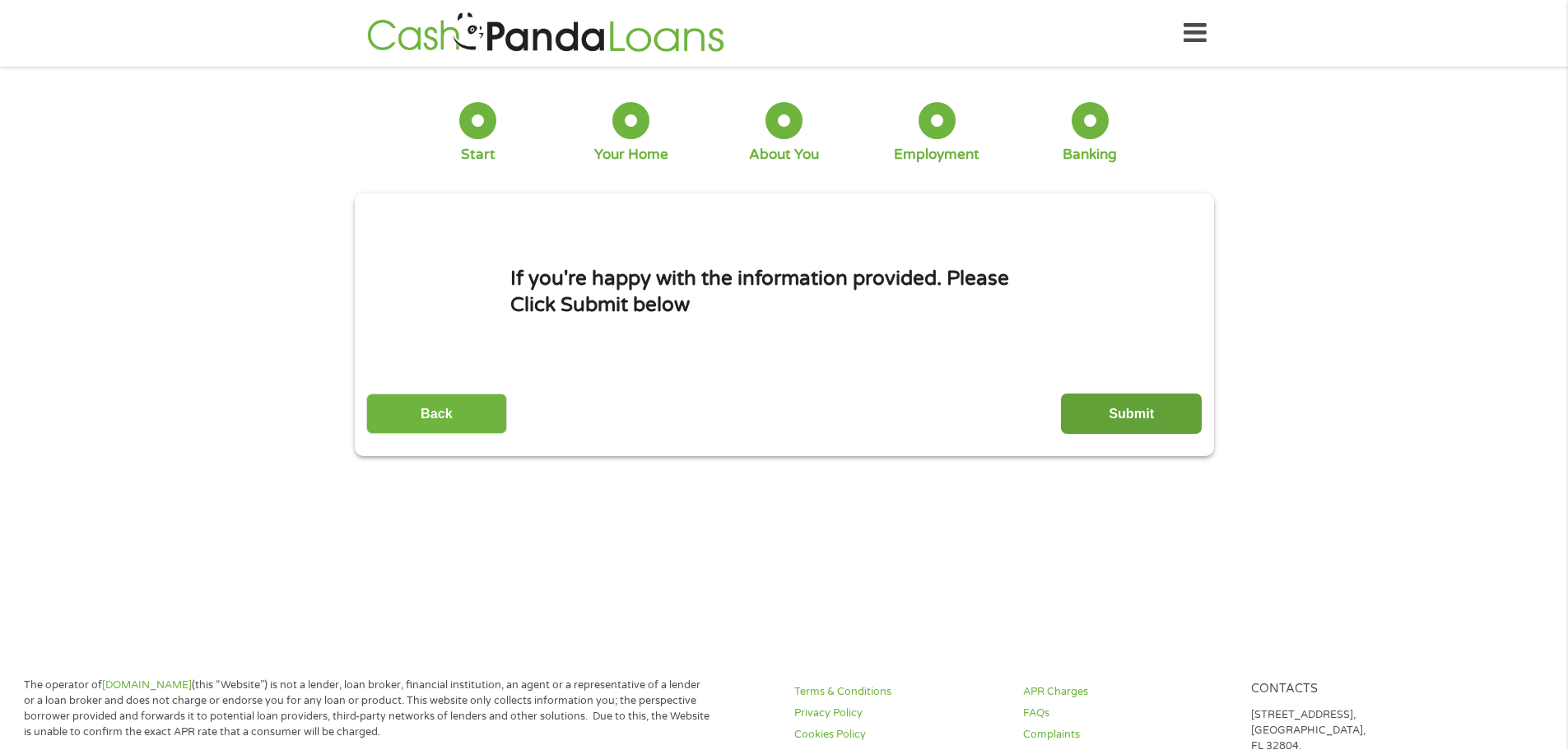
click at [1134, 414] on input "Submit" at bounding box center [1131, 414] width 140 height 40
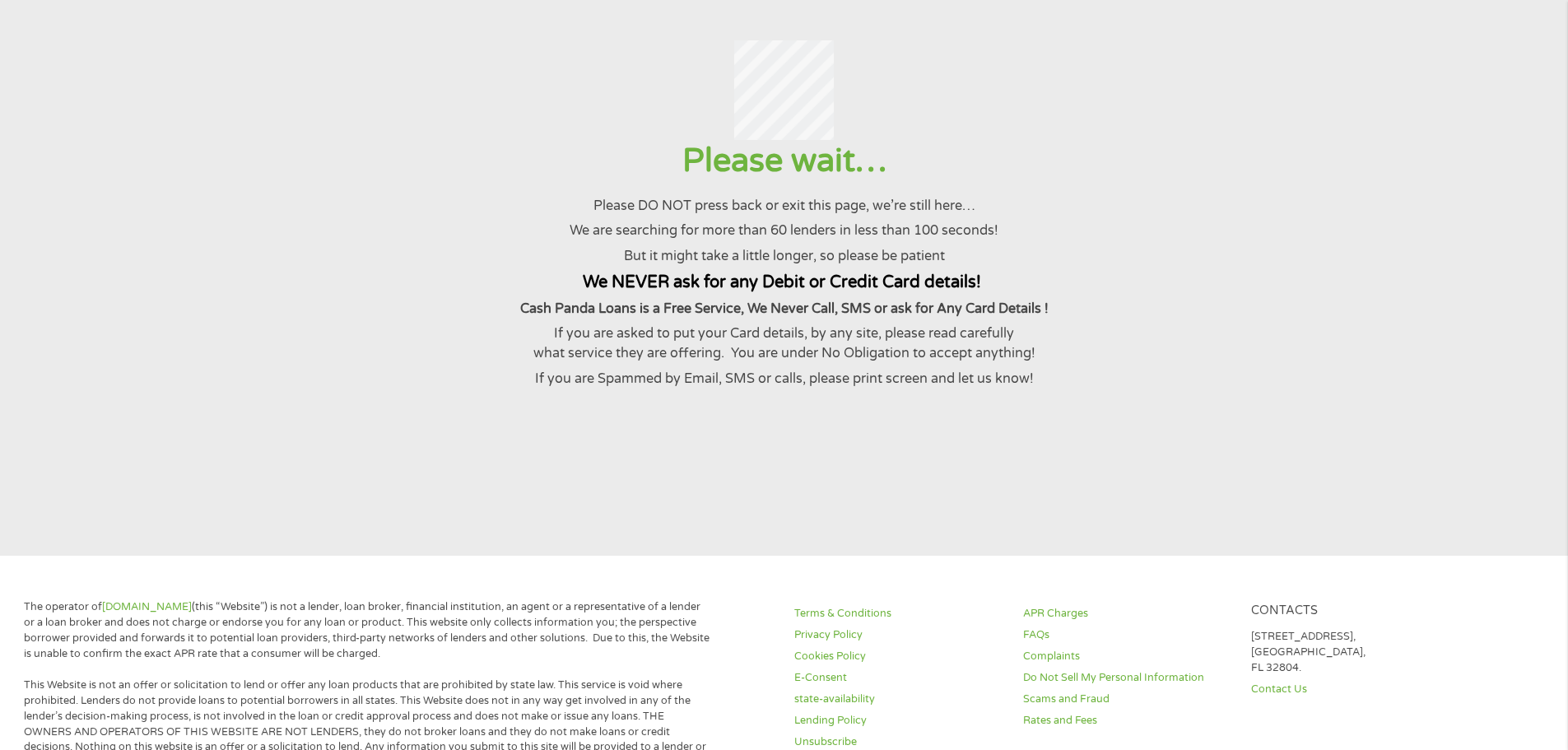
scroll to position [103, 0]
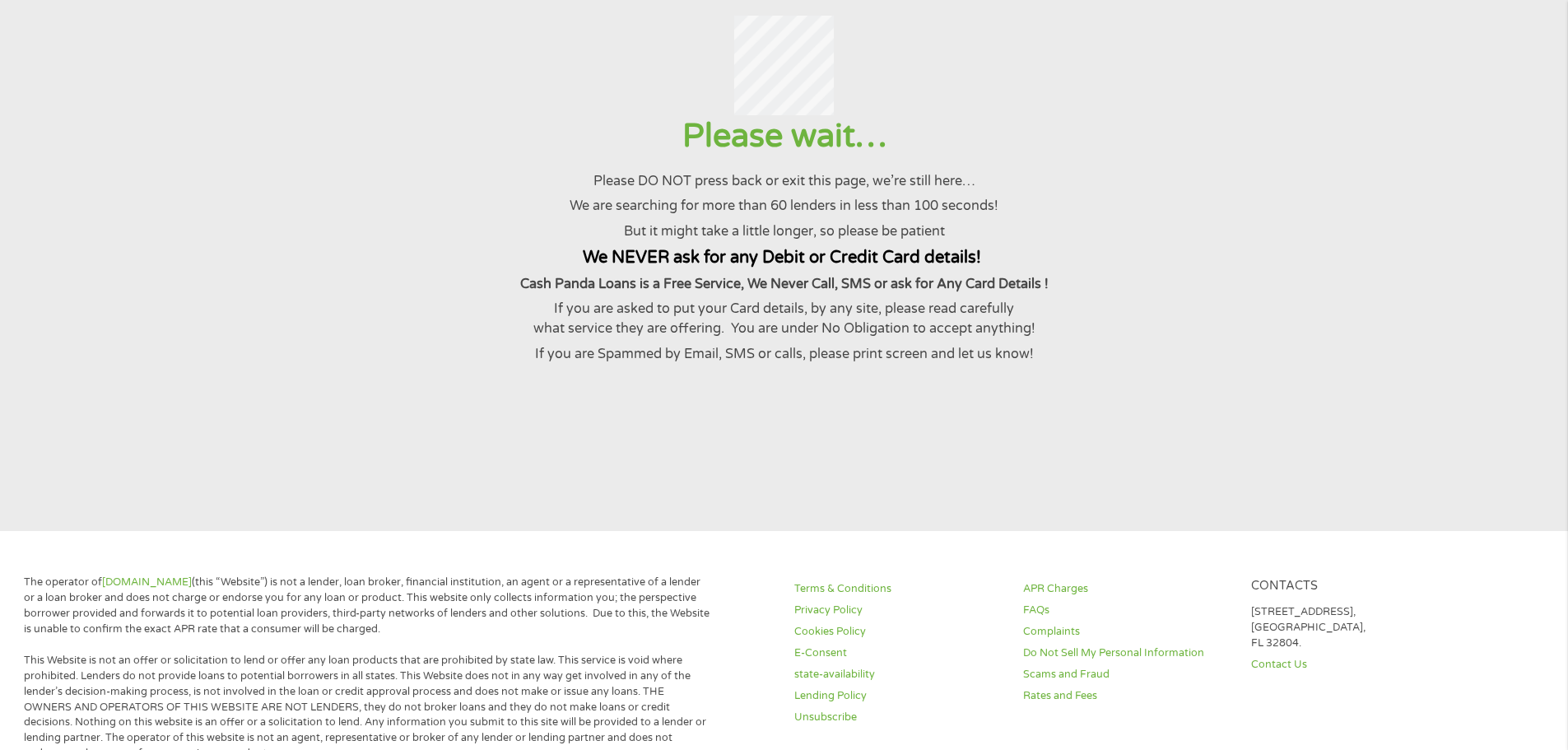
drag, startPoint x: 194, startPoint y: 343, endPoint x: 155, endPoint y: 387, distance: 58.8
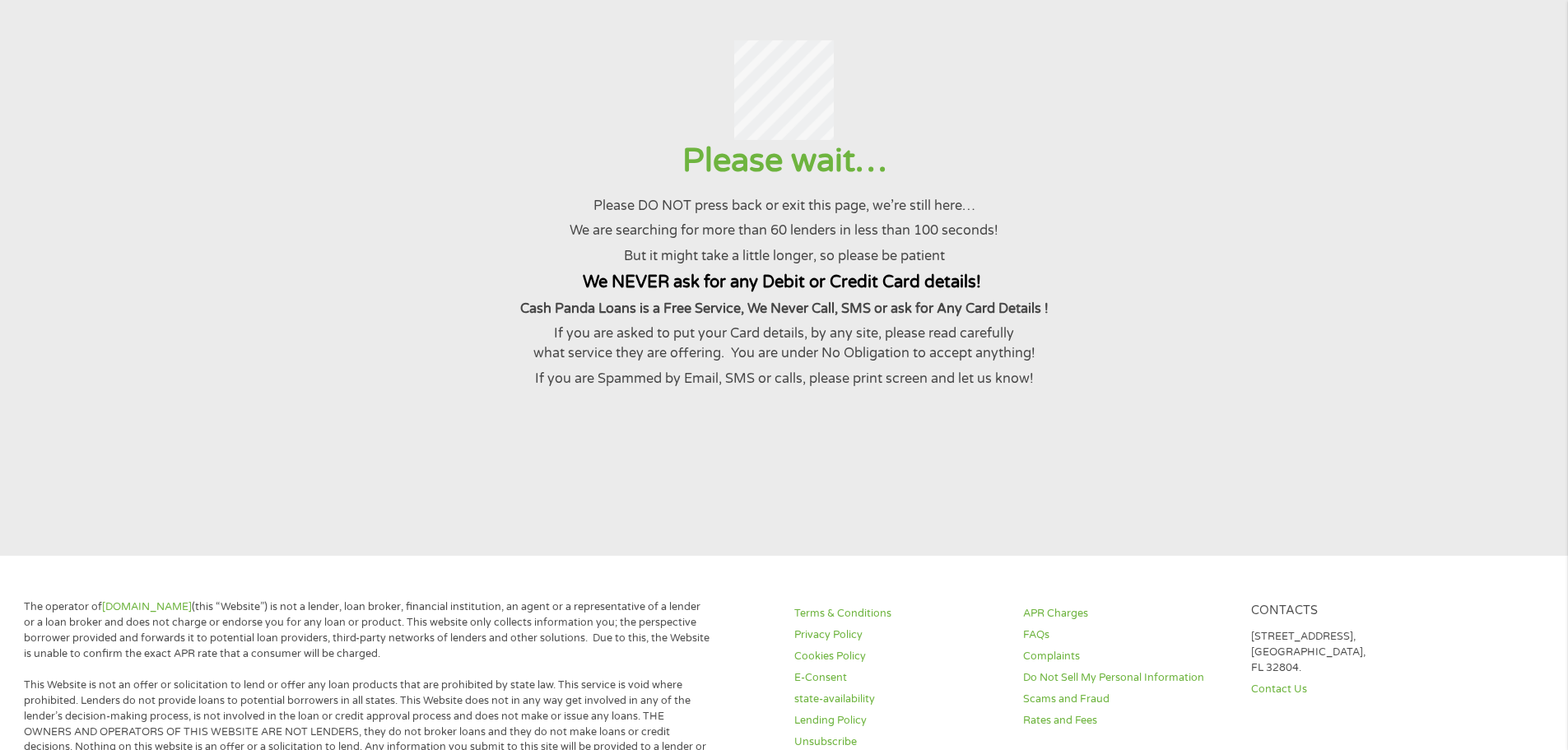
scroll to position [82, 0]
